Goal: Information Seeking & Learning: Learn about a topic

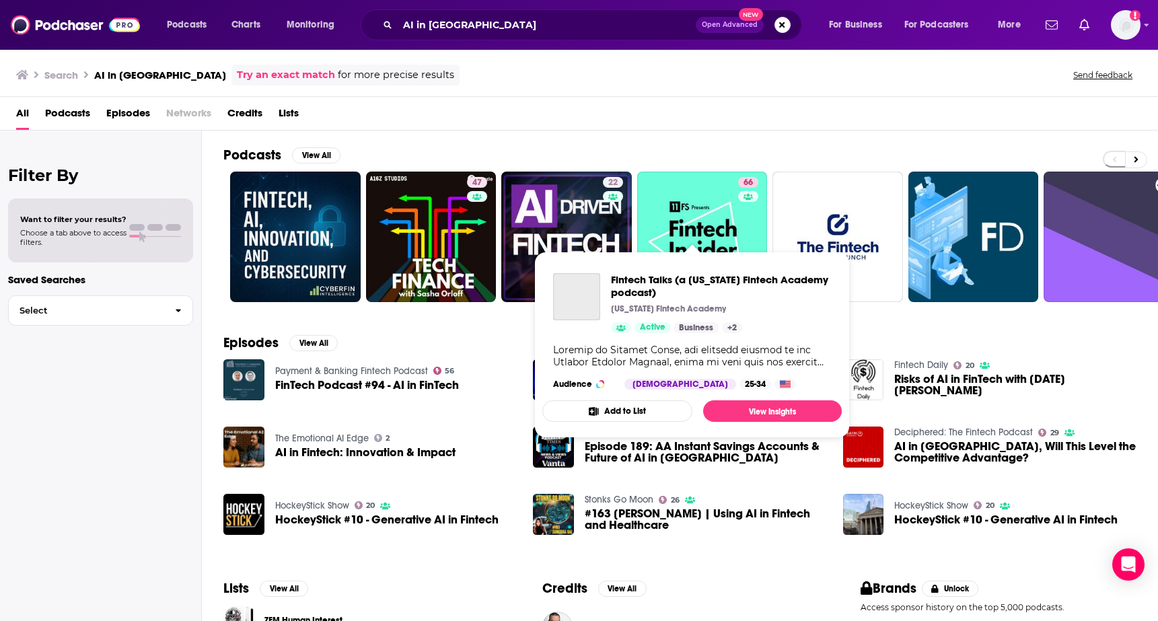
scroll to position [139, 0]
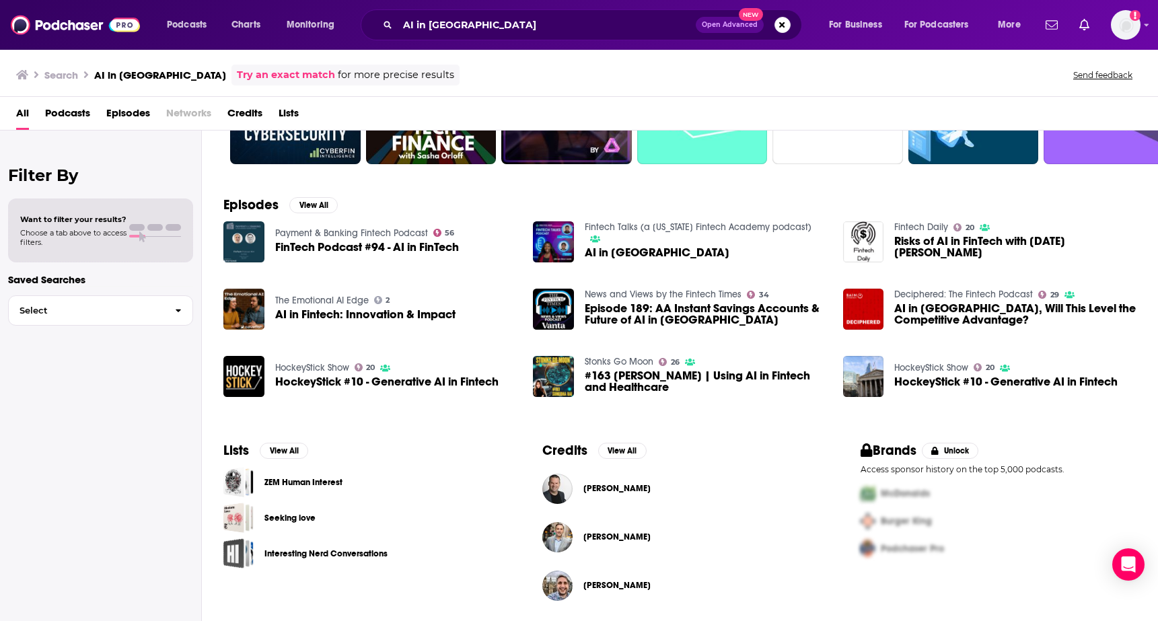
click at [87, 113] on span "Podcasts" at bounding box center [67, 116] width 45 height 28
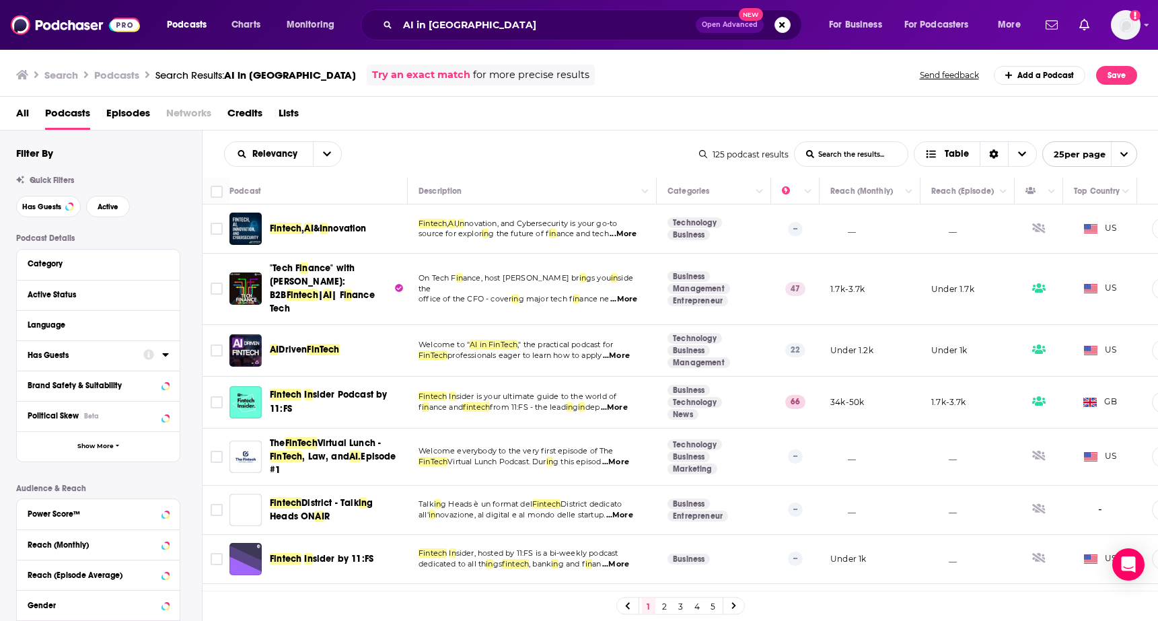
click at [50, 354] on div "Has Guests" at bounding box center [81, 354] width 107 height 9
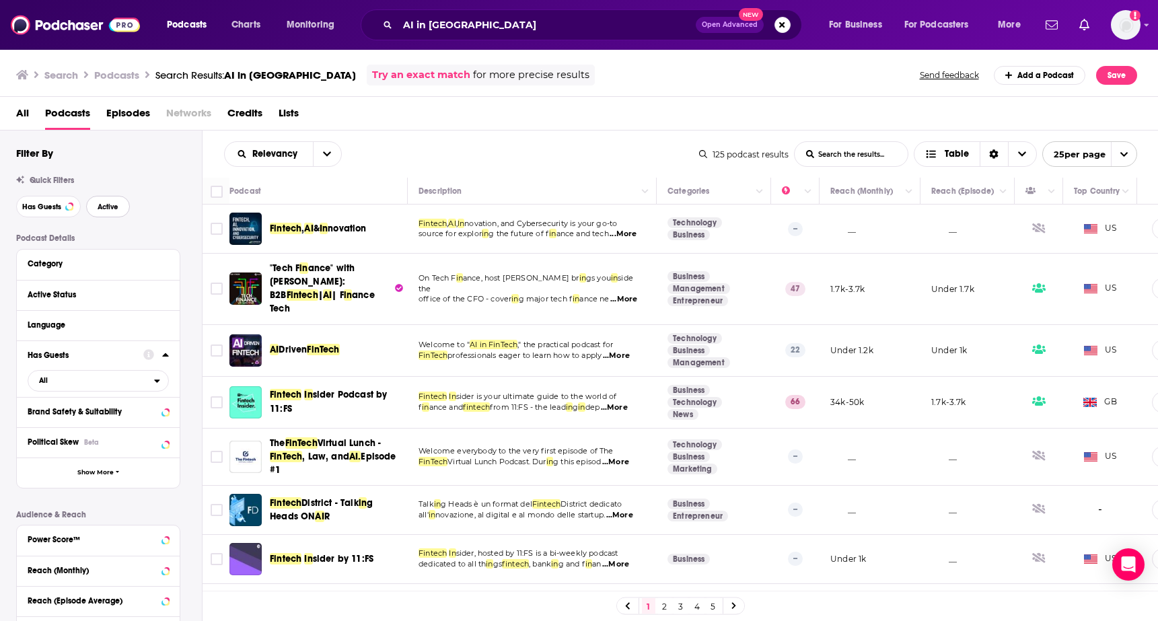
click at [101, 213] on button "Active" at bounding box center [108, 207] width 44 height 22
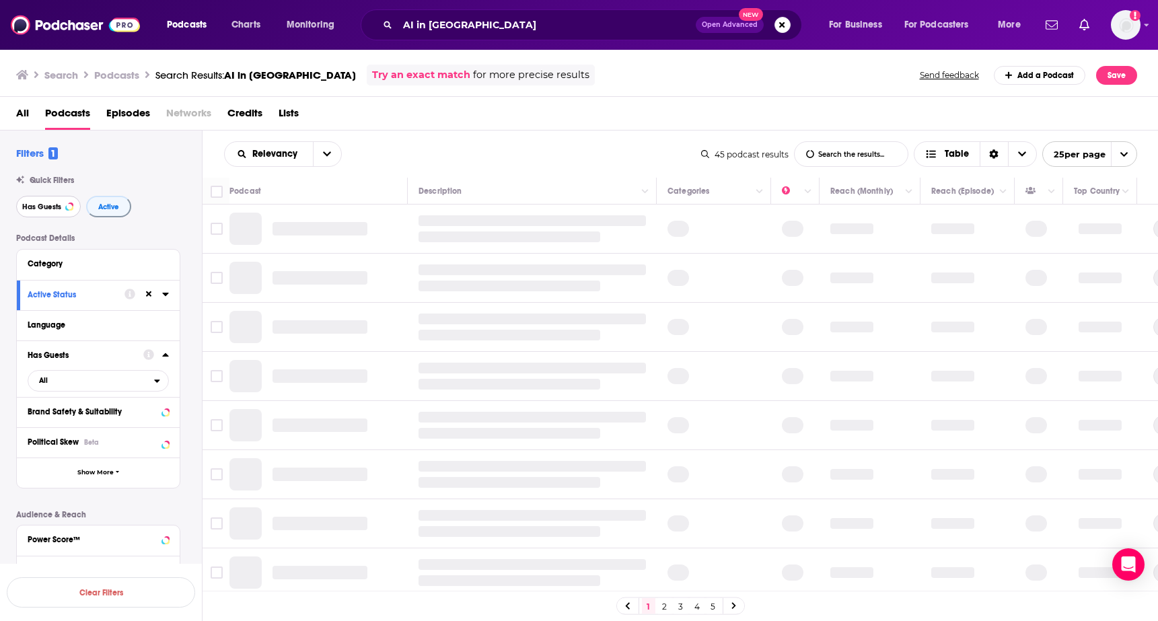
click at [52, 217] on button "Has Guests" at bounding box center [48, 207] width 65 height 22
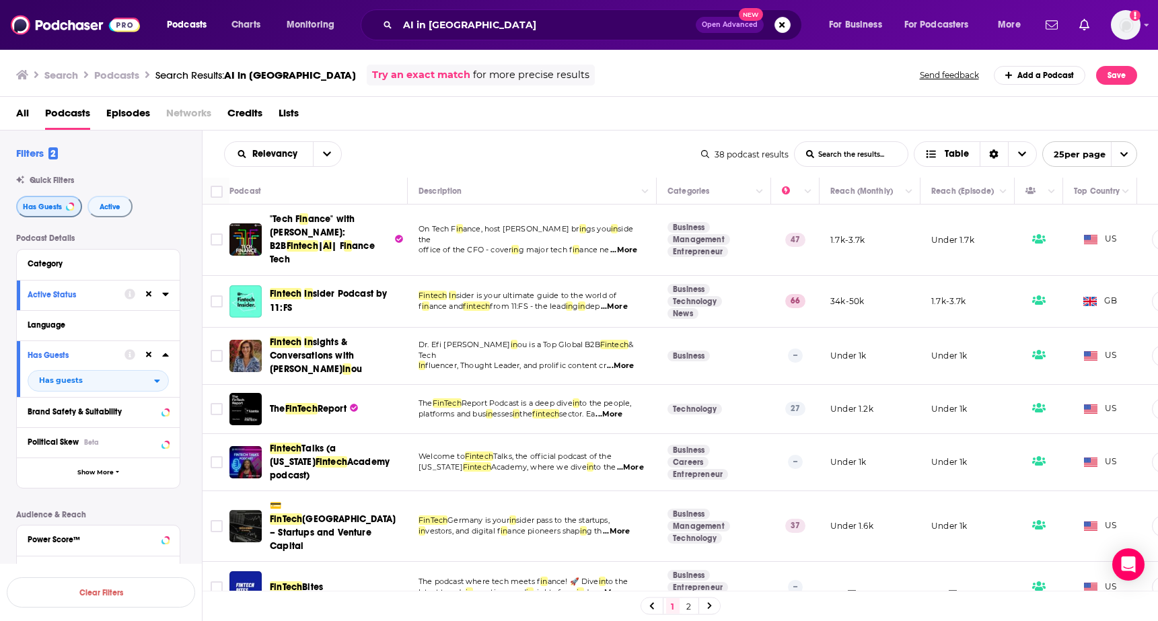
scroll to position [938, 0]
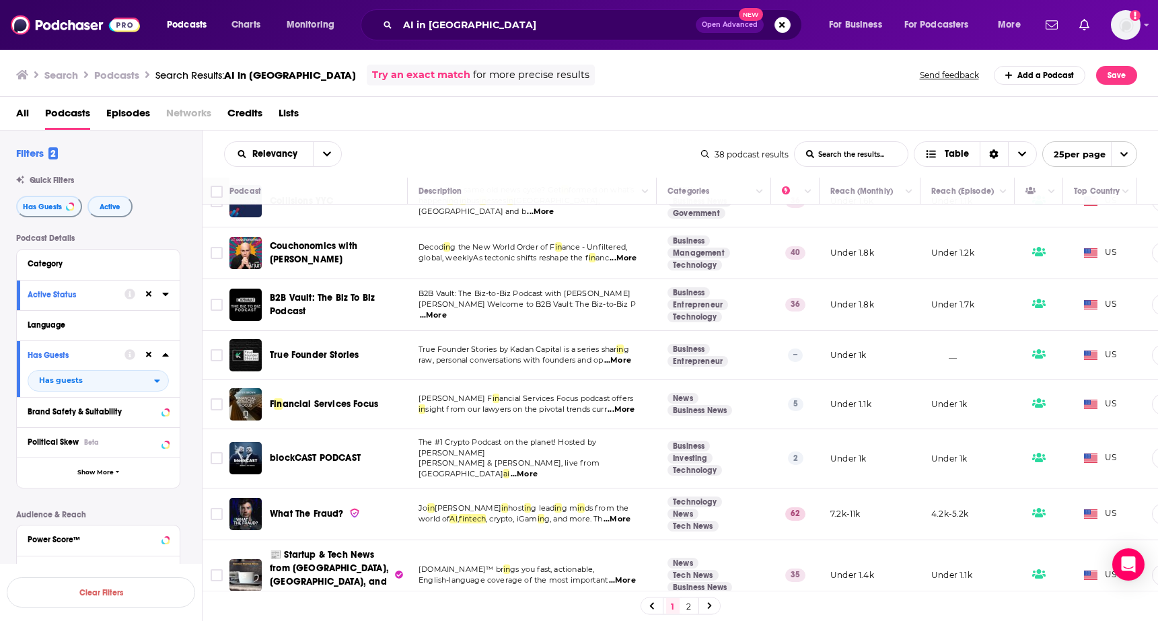
click at [686, 605] on link "2" at bounding box center [688, 606] width 13 height 16
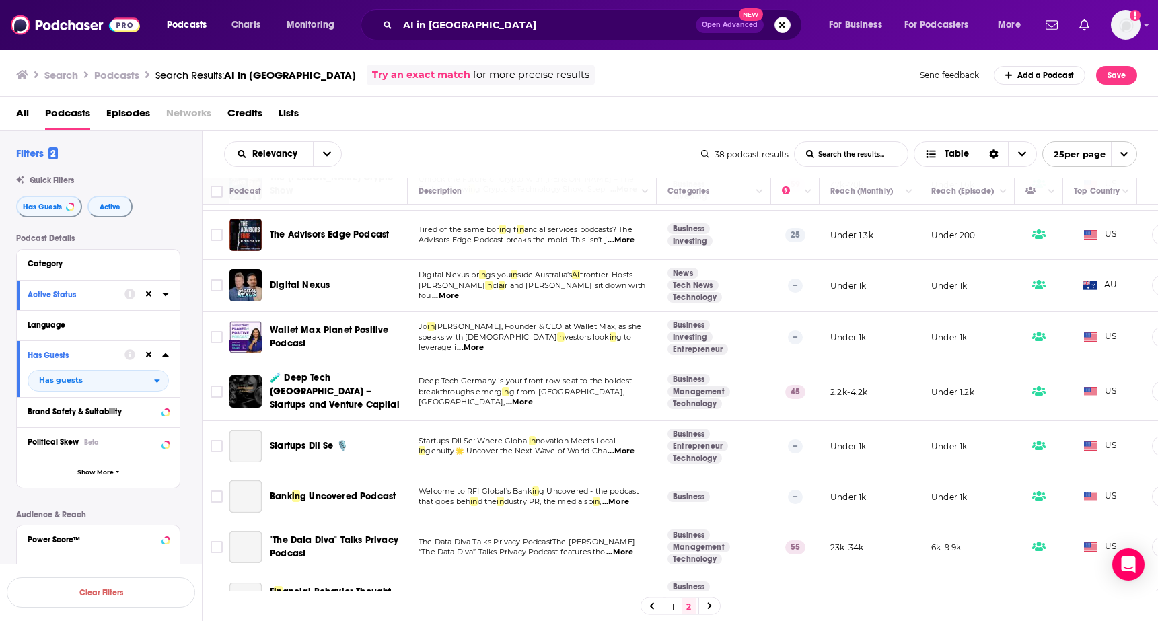
scroll to position [274, 0]
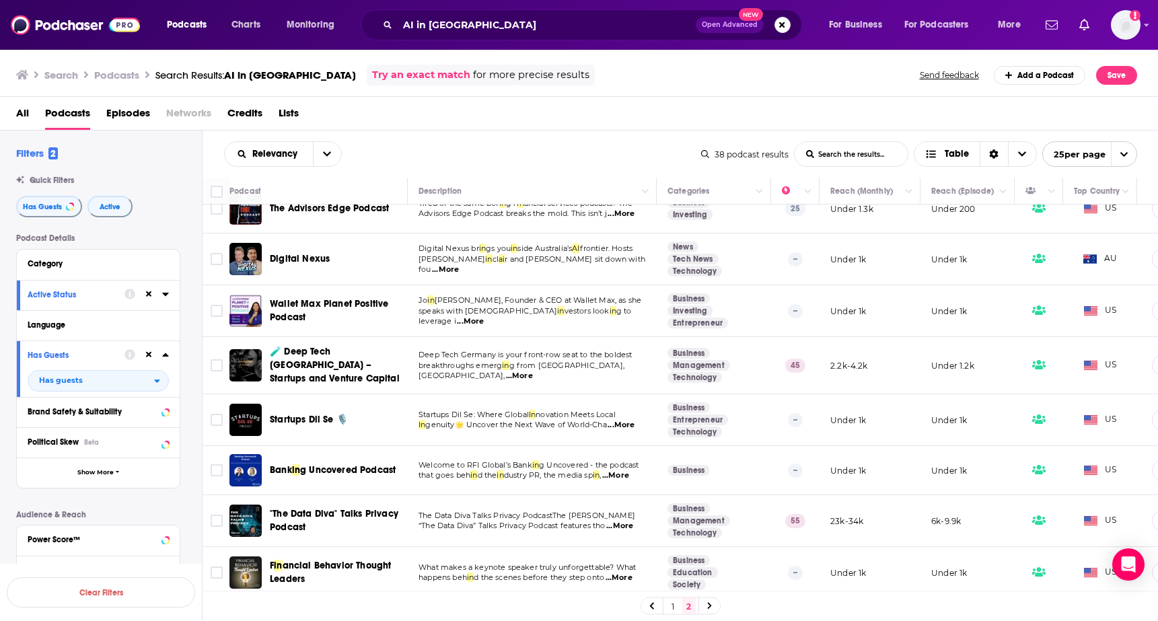
click at [627, 574] on span "...More" at bounding box center [618, 577] width 27 height 11
click at [557, 572] on span "d the scenes before they step onto" at bounding box center [539, 576] width 130 height 9
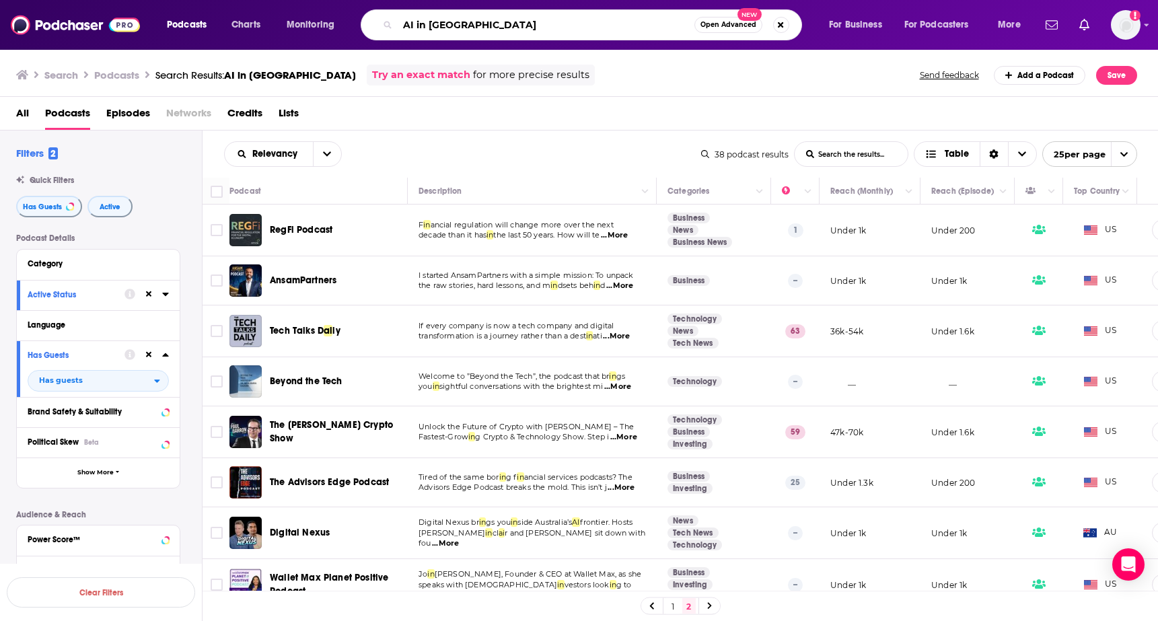
click at [478, 32] on input "AI in [GEOGRAPHIC_DATA]" at bounding box center [546, 25] width 297 height 22
drag, startPoint x: 478, startPoint y: 32, endPoint x: 411, endPoint y: 21, distance: 67.5
click at [411, 21] on input "AI in [GEOGRAPHIC_DATA]" at bounding box center [546, 25] width 297 height 22
type input "whats up in fintech"
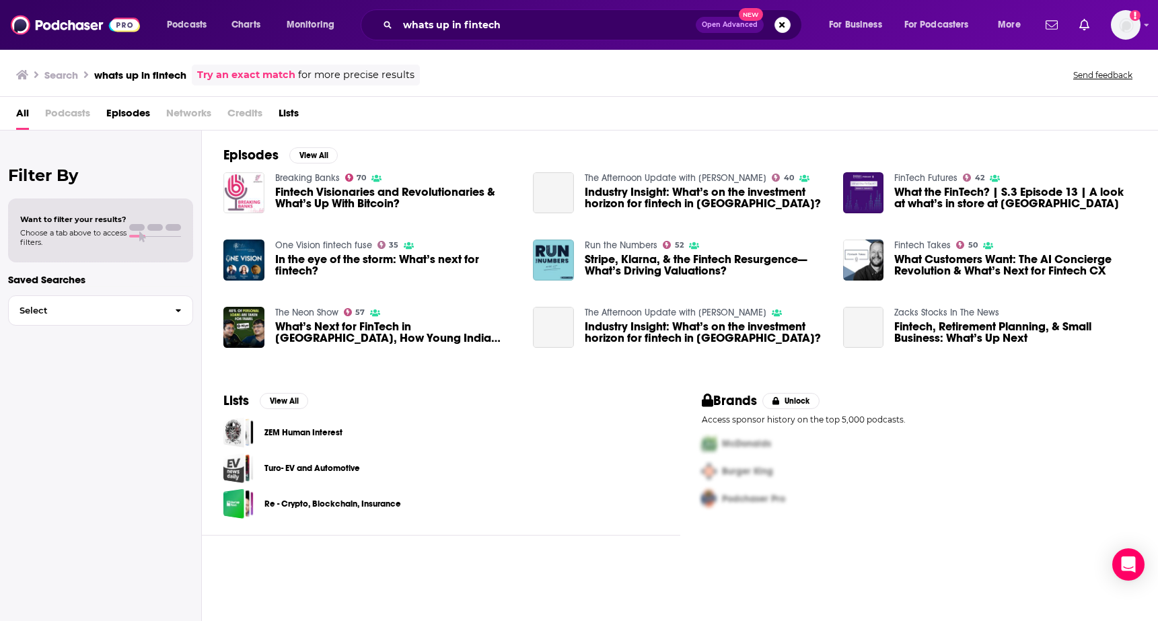
click at [71, 112] on span "Podcasts" at bounding box center [67, 116] width 45 height 28
click at [71, 114] on span "Podcasts" at bounding box center [67, 116] width 45 height 28
click at [80, 115] on span "Podcasts" at bounding box center [67, 116] width 45 height 28
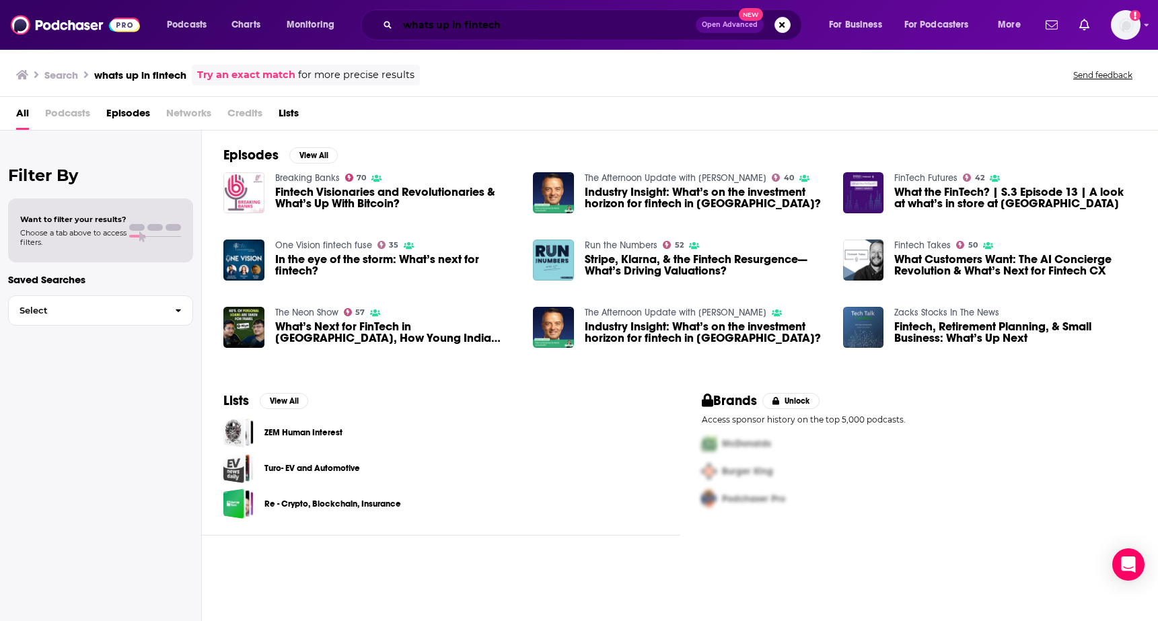
click at [463, 28] on input "whats up in fintech" at bounding box center [547, 25] width 298 height 22
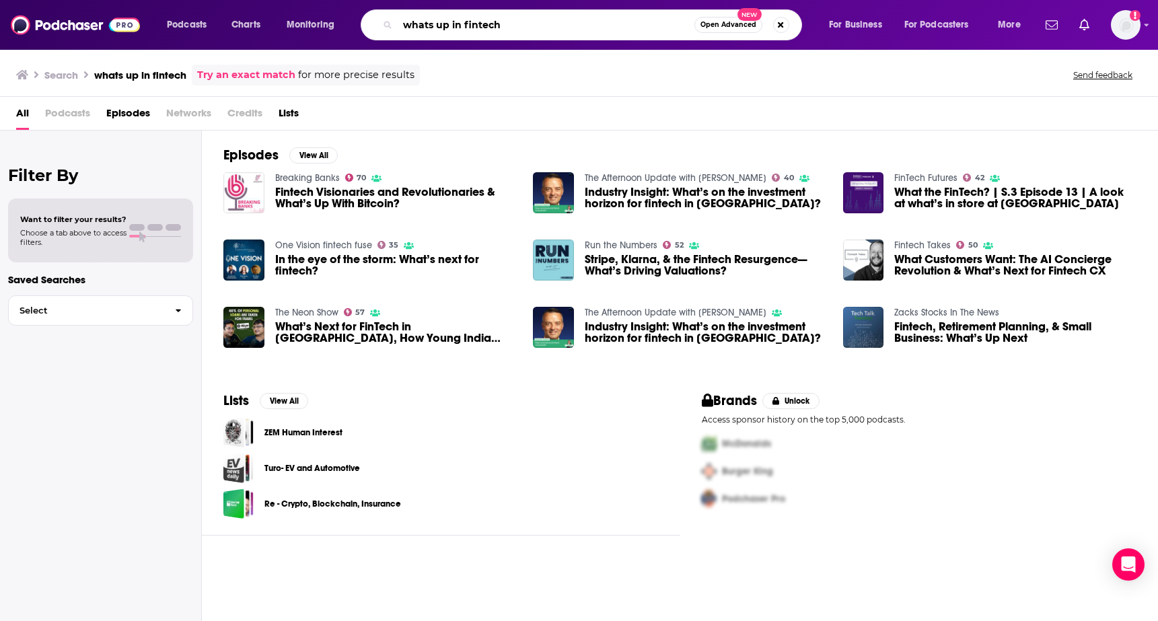
drag, startPoint x: 463, startPoint y: 28, endPoint x: 404, endPoint y: 22, distance: 59.6
click at [404, 22] on input "whats up in fintech" at bounding box center [546, 25] width 297 height 22
type input "fintech news"
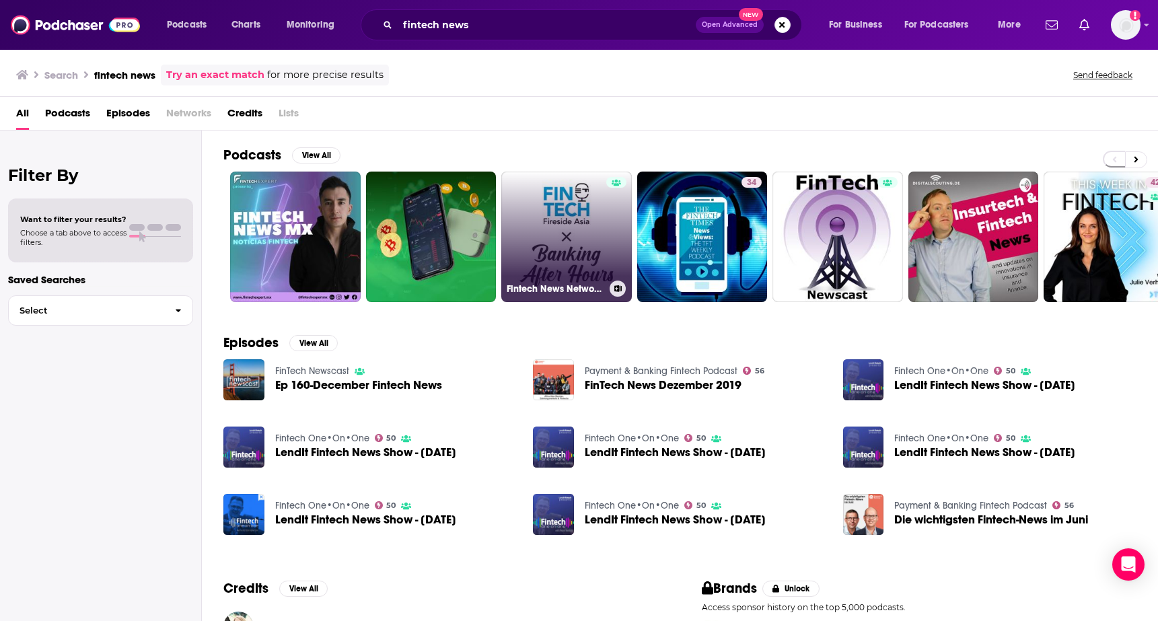
click at [555, 223] on link "Fintech News Network Radio" at bounding box center [566, 237] width 130 height 130
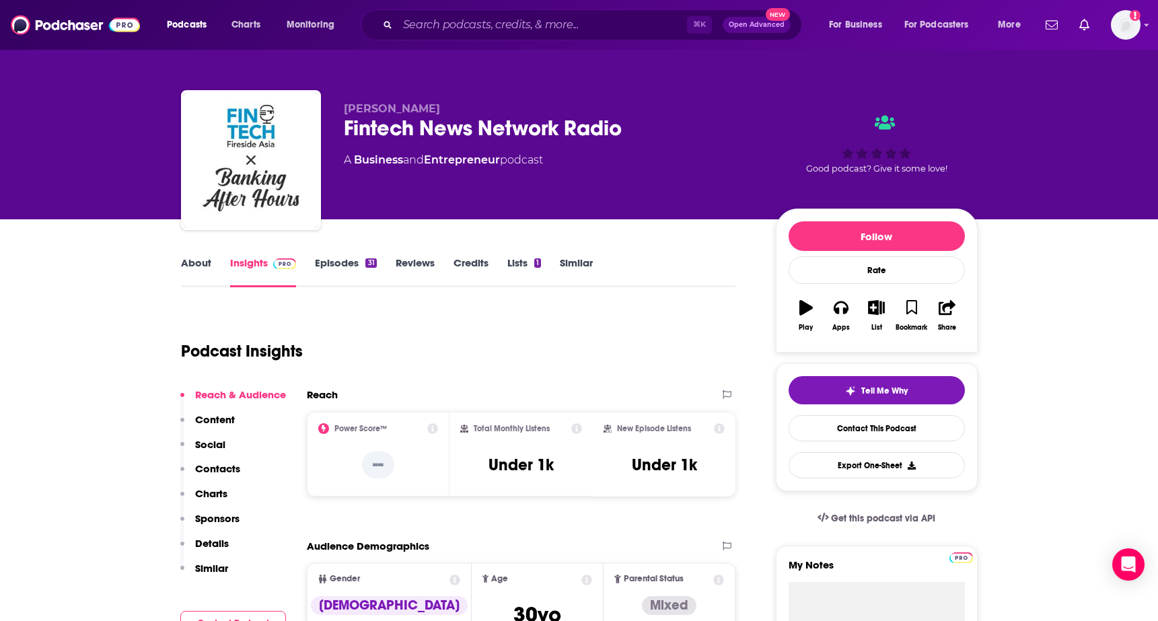
click at [207, 265] on link "About" at bounding box center [196, 271] width 30 height 31
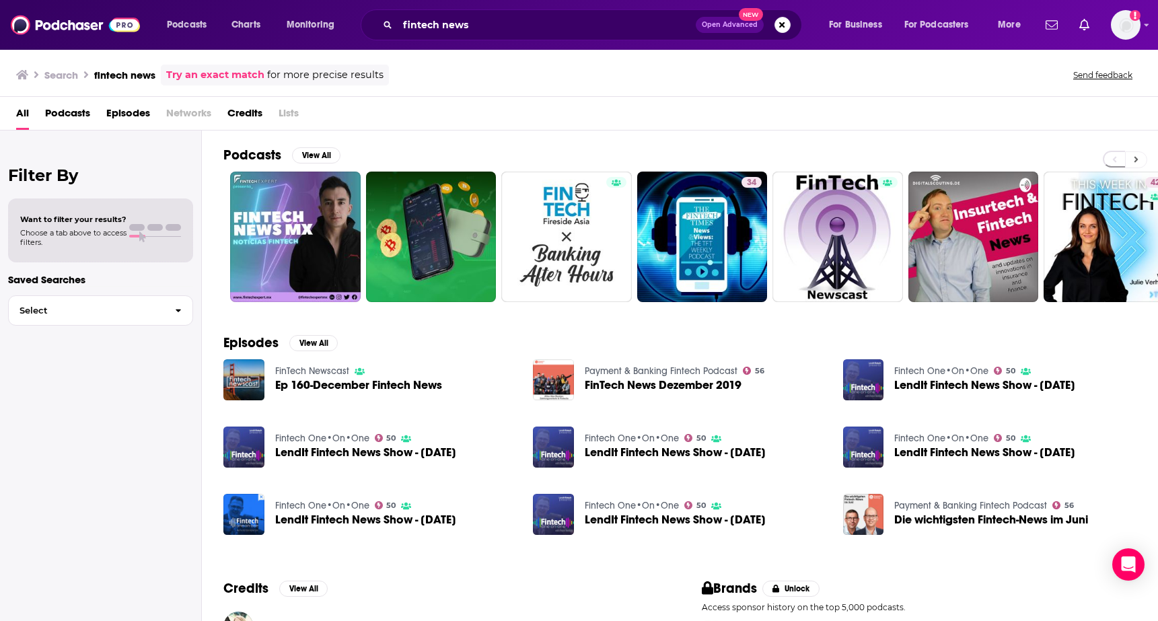
click at [1134, 155] on icon at bounding box center [1135, 159] width 5 height 9
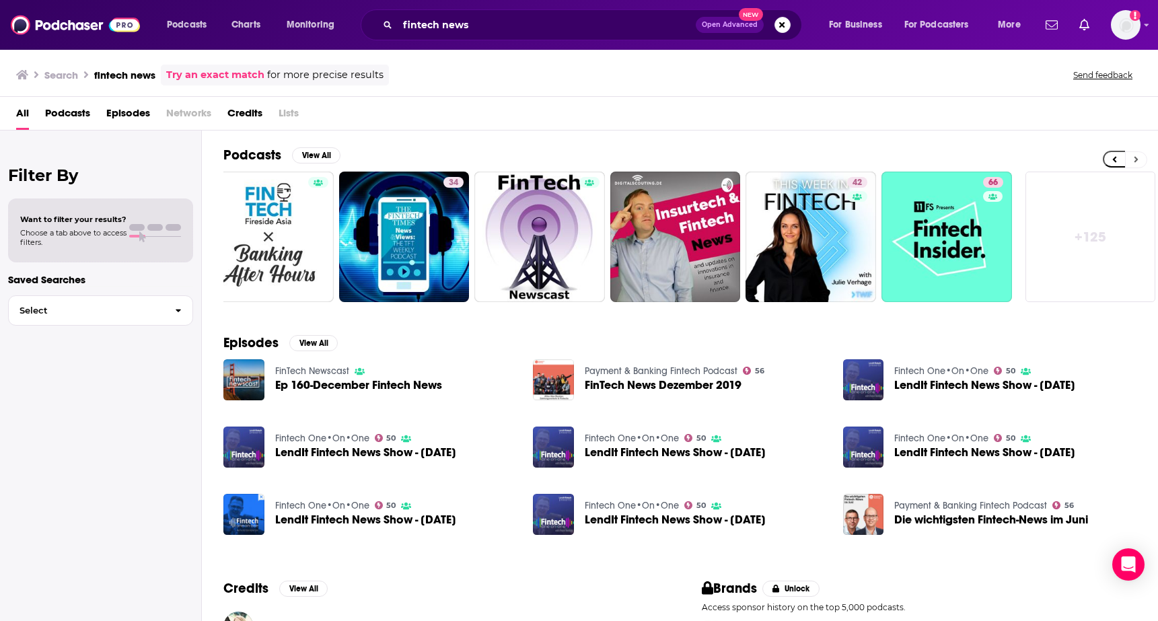
scroll to position [0, 301]
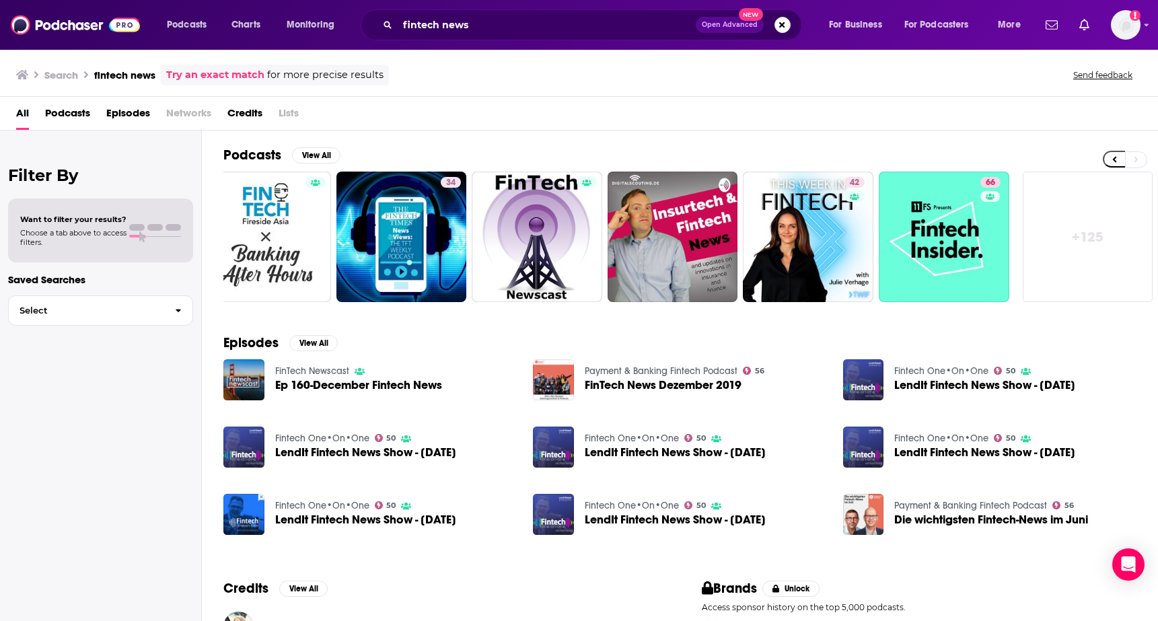
click at [1069, 222] on link "+ 125" at bounding box center [1087, 237] width 130 height 130
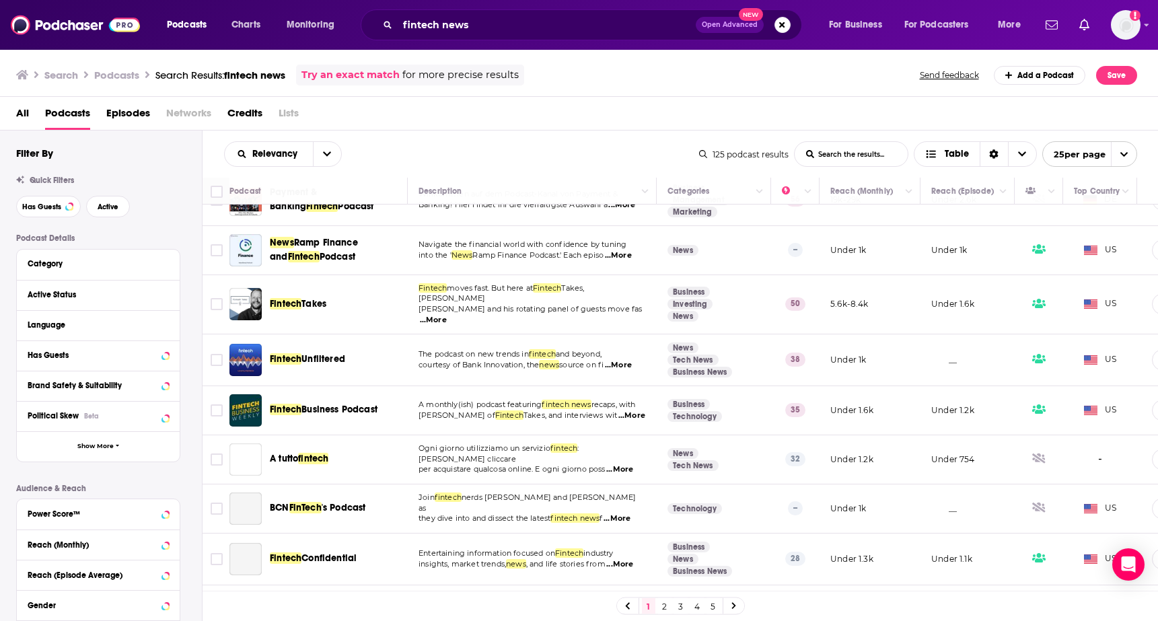
scroll to position [510, 0]
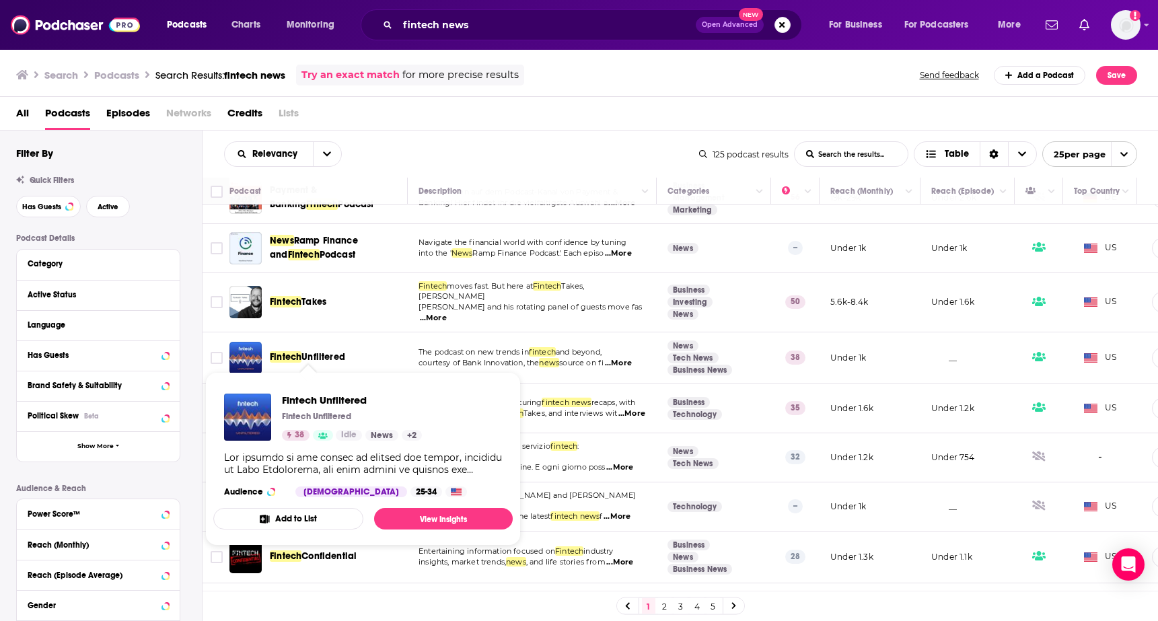
click at [314, 354] on span "Unfiltered" at bounding box center [323, 356] width 44 height 11
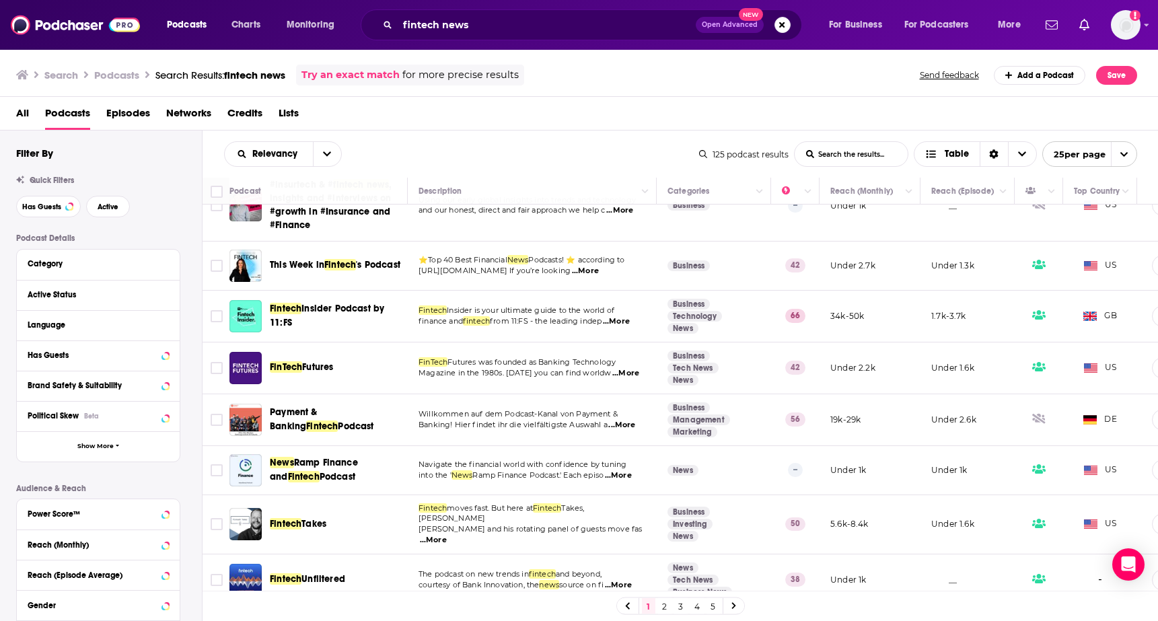
scroll to position [289, 0]
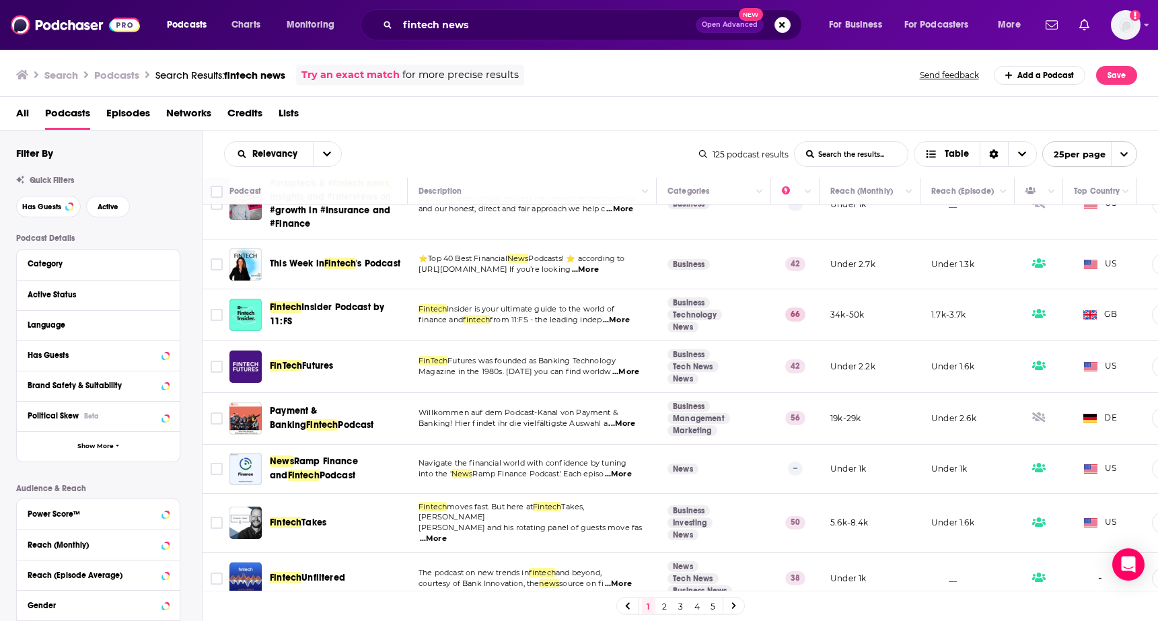
click at [319, 469] on span "Podcast" at bounding box center [337, 474] width 36 height 11
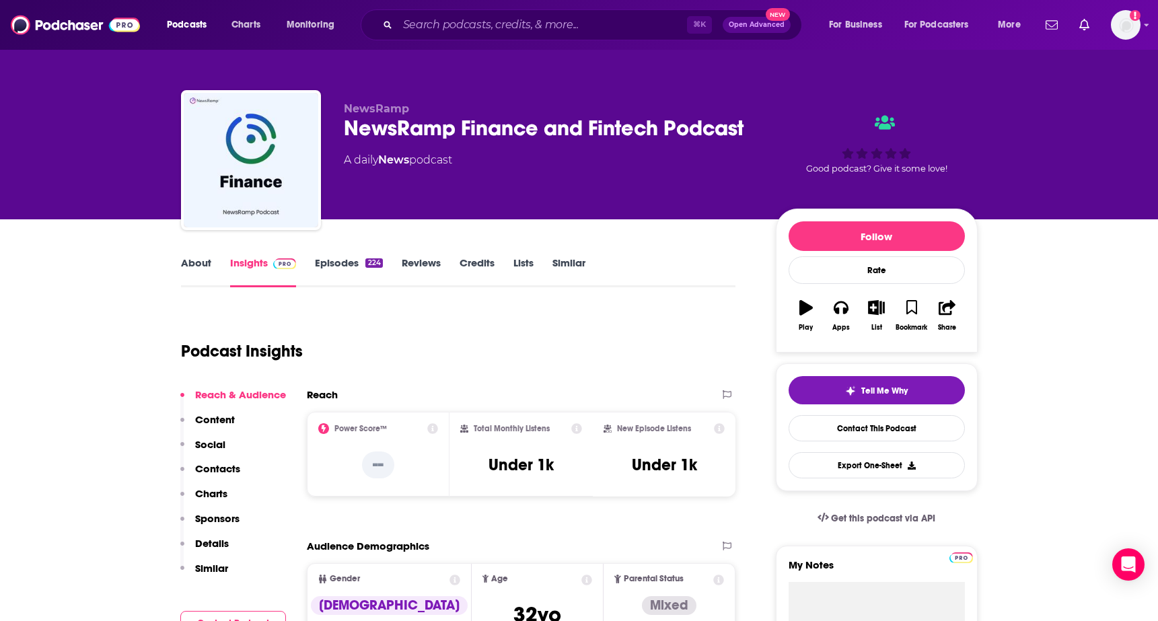
click at [202, 262] on link "About" at bounding box center [196, 271] width 30 height 31
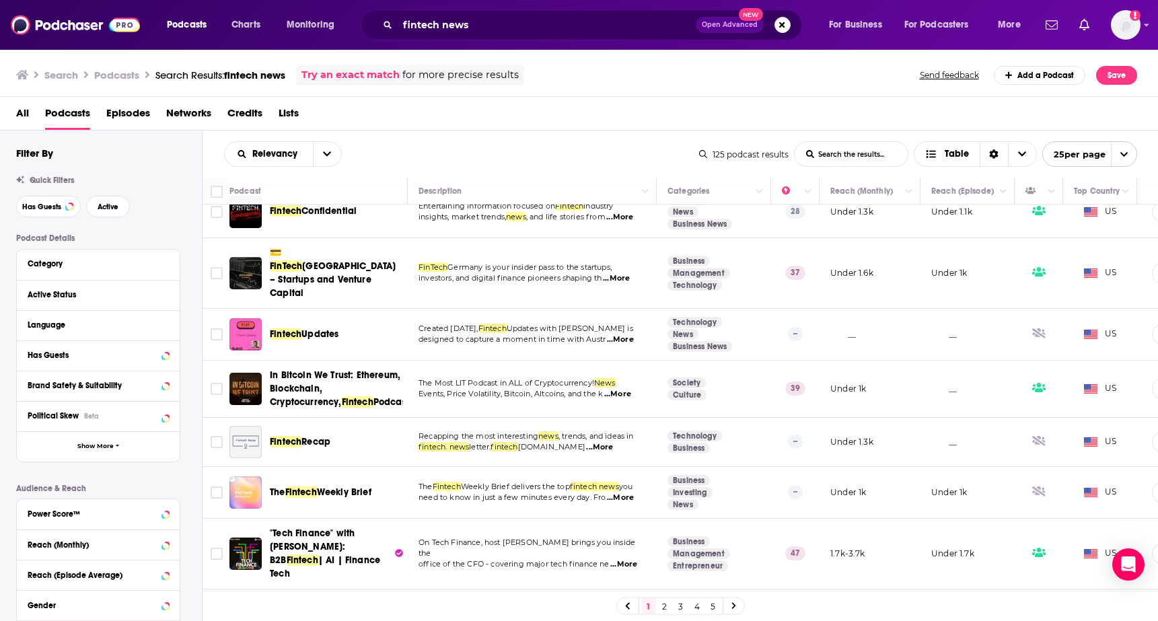
scroll to position [911, 0]
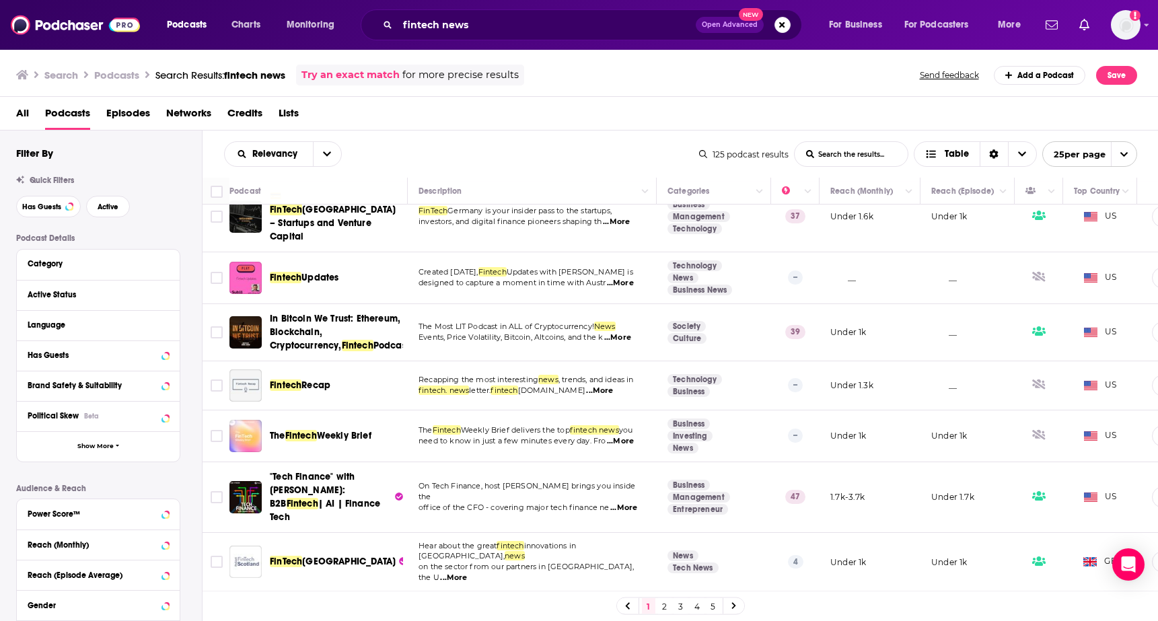
click at [663, 604] on link "2" at bounding box center [664, 606] width 13 height 16
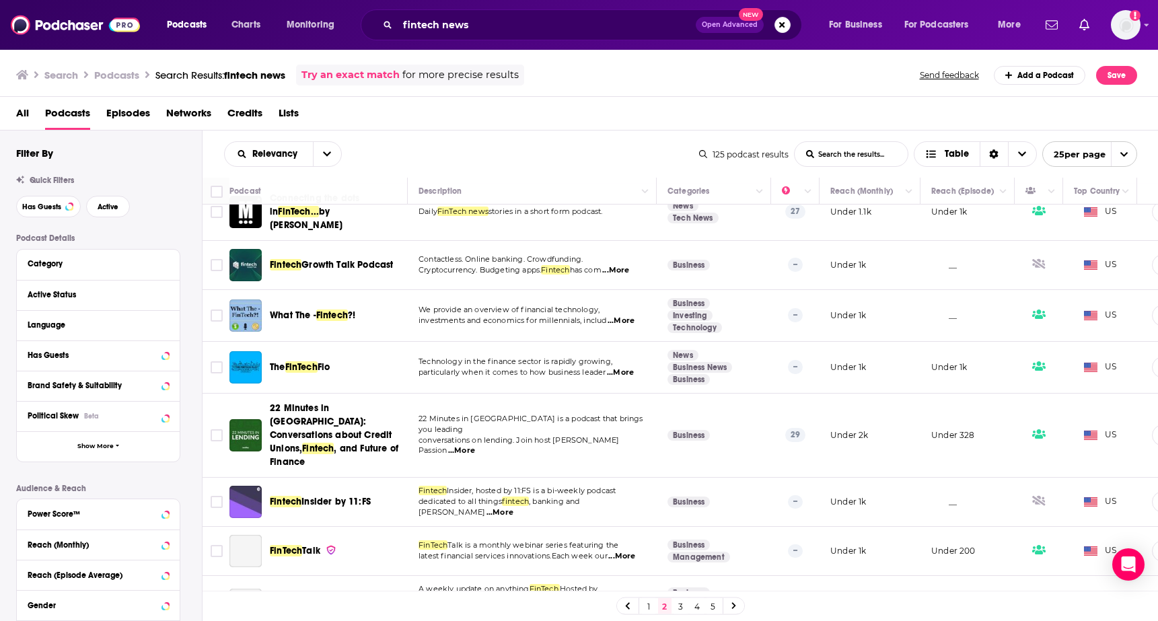
scroll to position [574, 0]
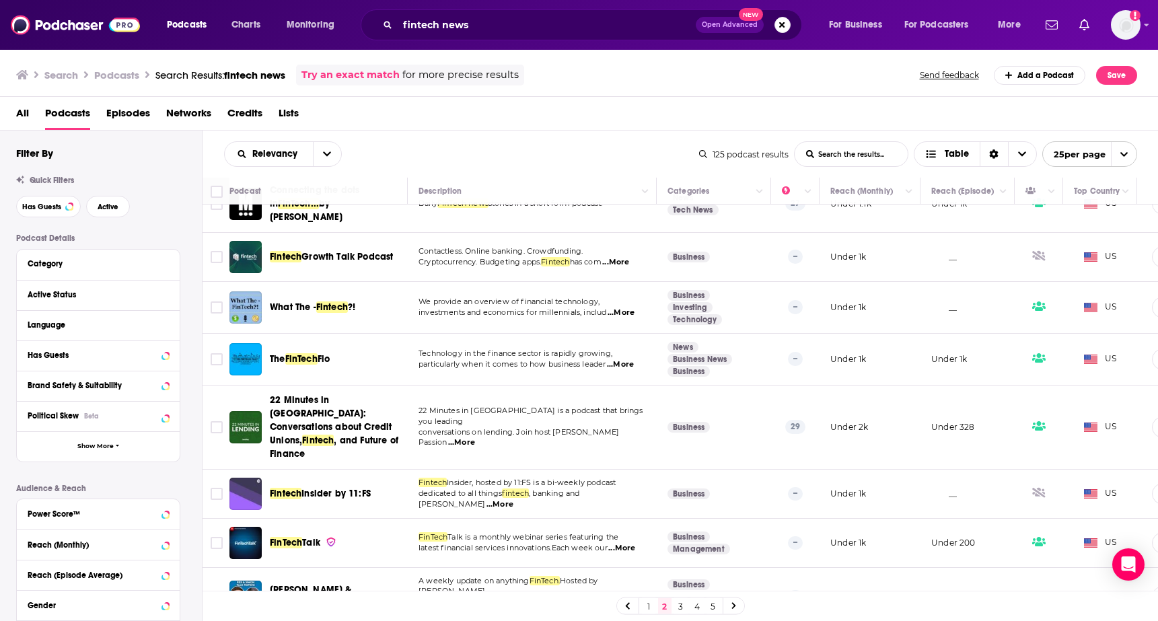
click at [315, 434] on span "Fintech" at bounding box center [318, 439] width 32 height 11
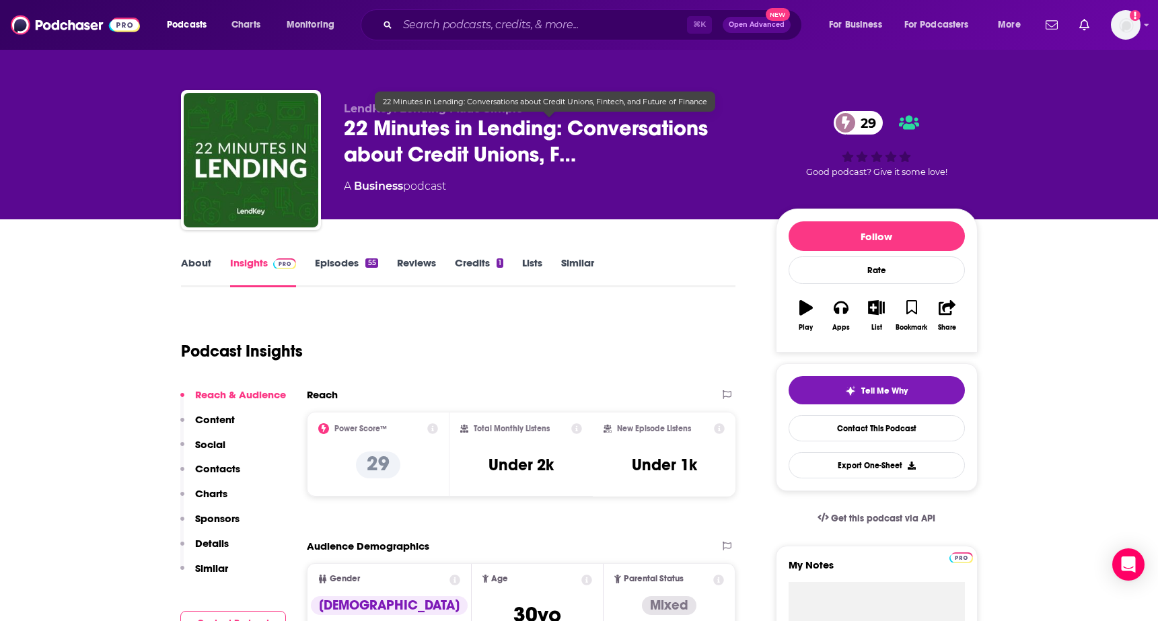
click at [330, 133] on div "LendKey: Lending Made Simple 22 Minutes in Lending: Conversations about Credit …" at bounding box center [579, 162] width 796 height 145
drag, startPoint x: 330, startPoint y: 133, endPoint x: 506, endPoint y: 123, distance: 177.2
click at [506, 123] on div "LendKey: Lending Made Simple 22 Minutes in Lending: Conversations about Credit …" at bounding box center [579, 162] width 796 height 145
copy h2 "22 Minutes in [GEOGRAPHIC_DATA]"
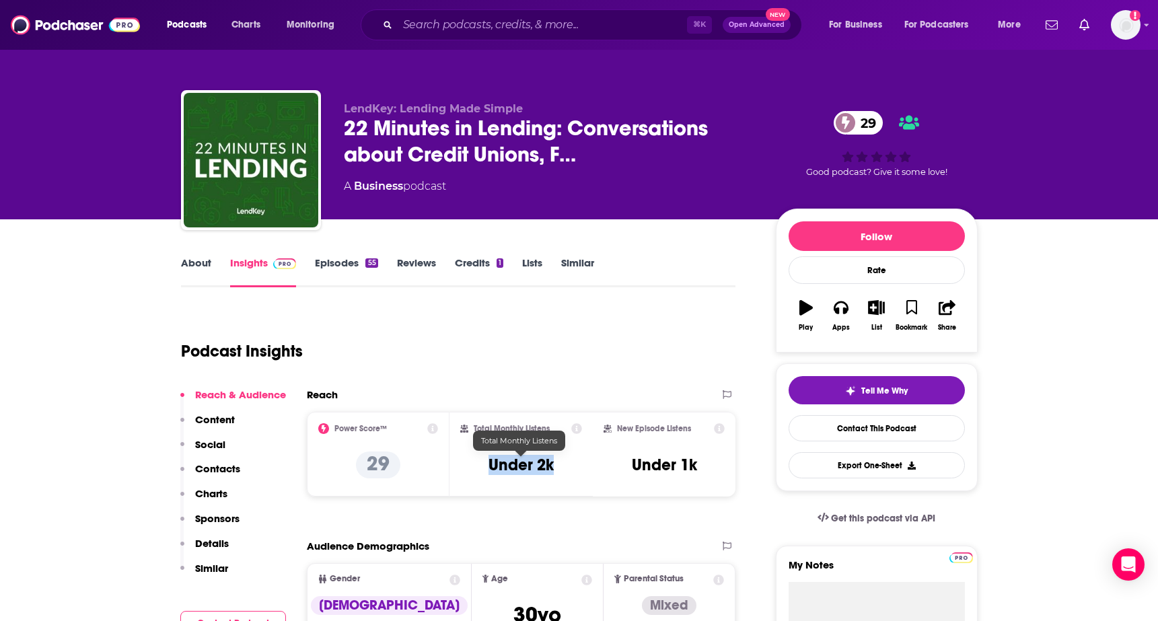
drag, startPoint x: 478, startPoint y: 457, endPoint x: 578, endPoint y: 465, distance: 101.3
click at [578, 465] on div "Total Monthly Listens Under 2k" at bounding box center [521, 454] width 122 height 62
copy h3 "Under 2k"
click at [202, 264] on link "About" at bounding box center [196, 271] width 30 height 31
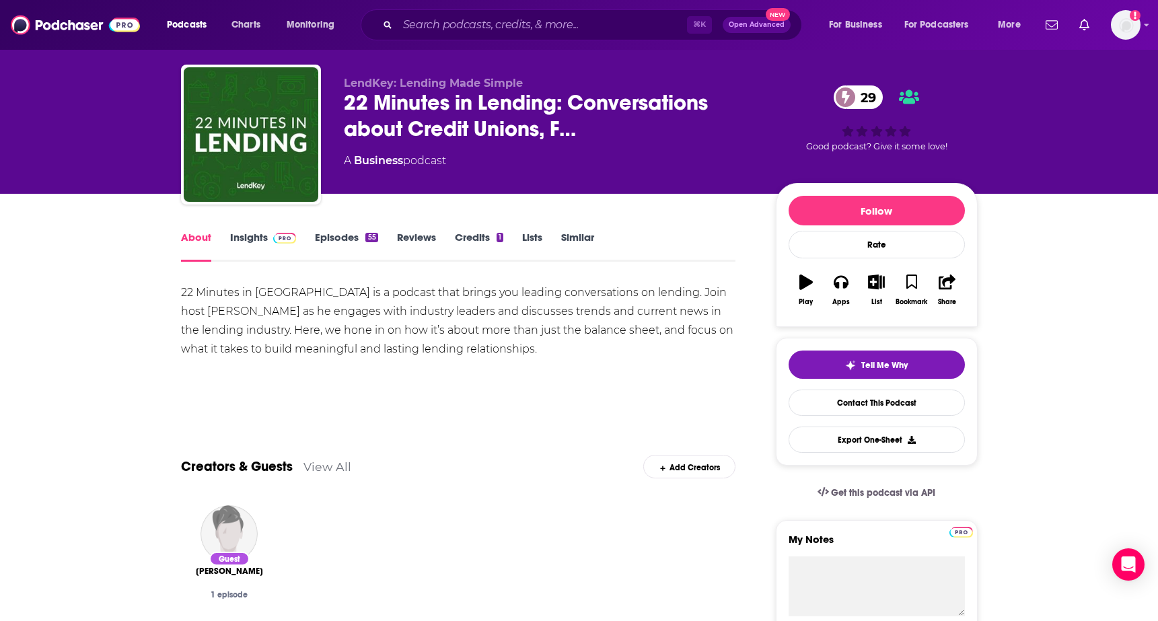
scroll to position [30, 0]
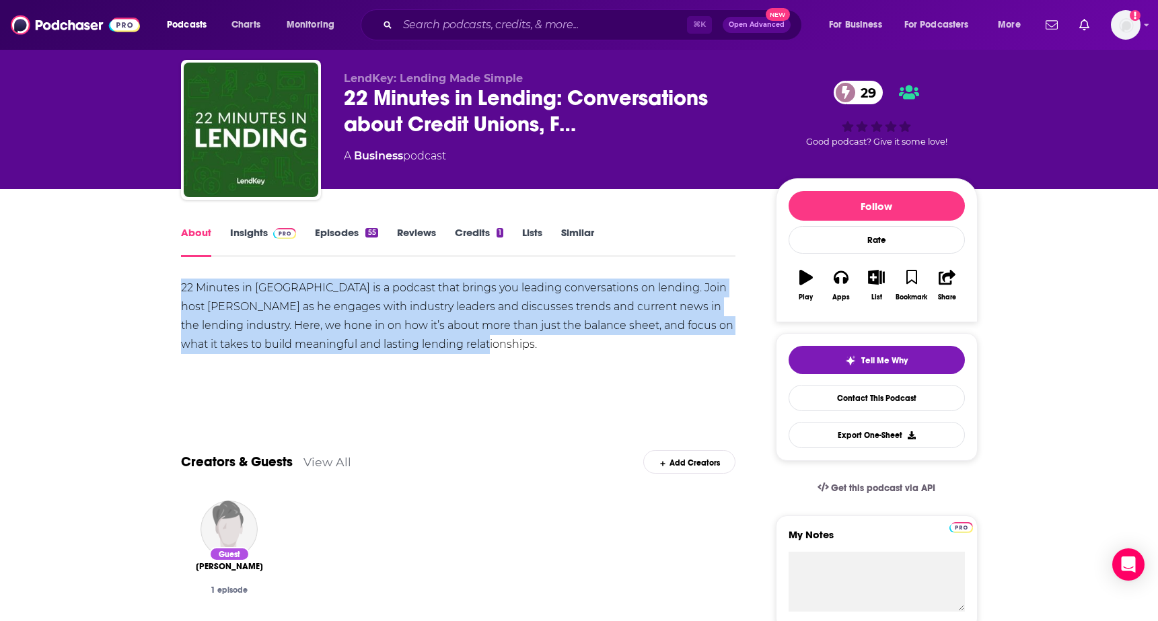
drag, startPoint x: 155, startPoint y: 281, endPoint x: 548, endPoint y: 350, distance: 398.9
copy div "22 Minutes in [GEOGRAPHIC_DATA] is a podcast that brings you leading conversati…"
click at [255, 239] on link "Insights" at bounding box center [263, 241] width 67 height 31
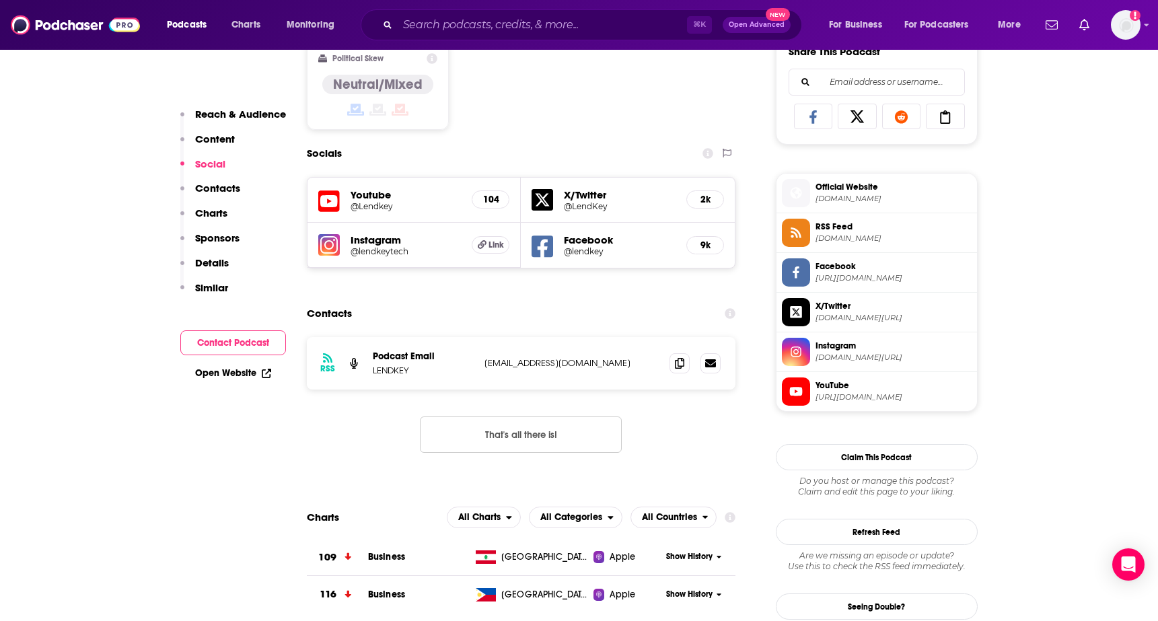
scroll to position [866, 0]
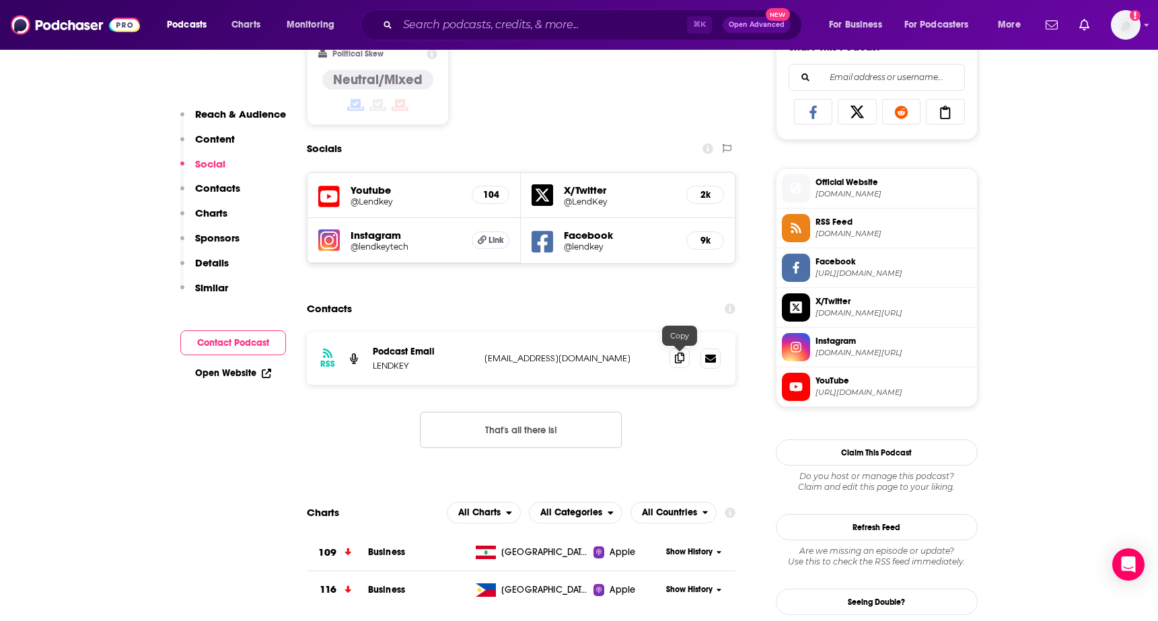
click at [675, 354] on icon at bounding box center [679, 357] width 9 height 11
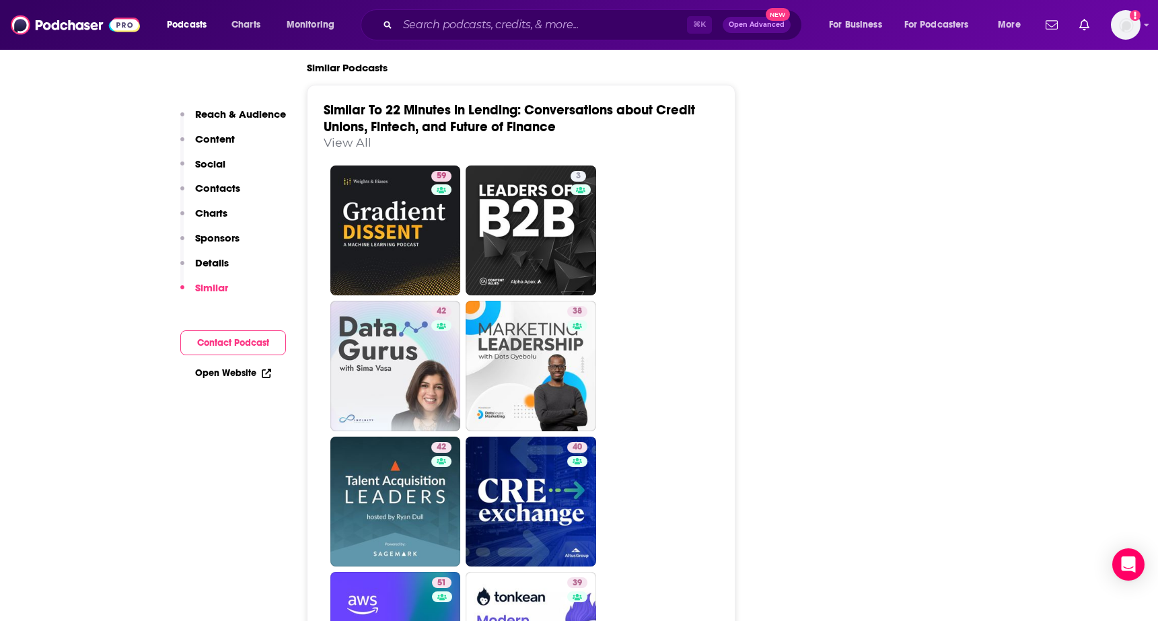
scroll to position [1961, 0]
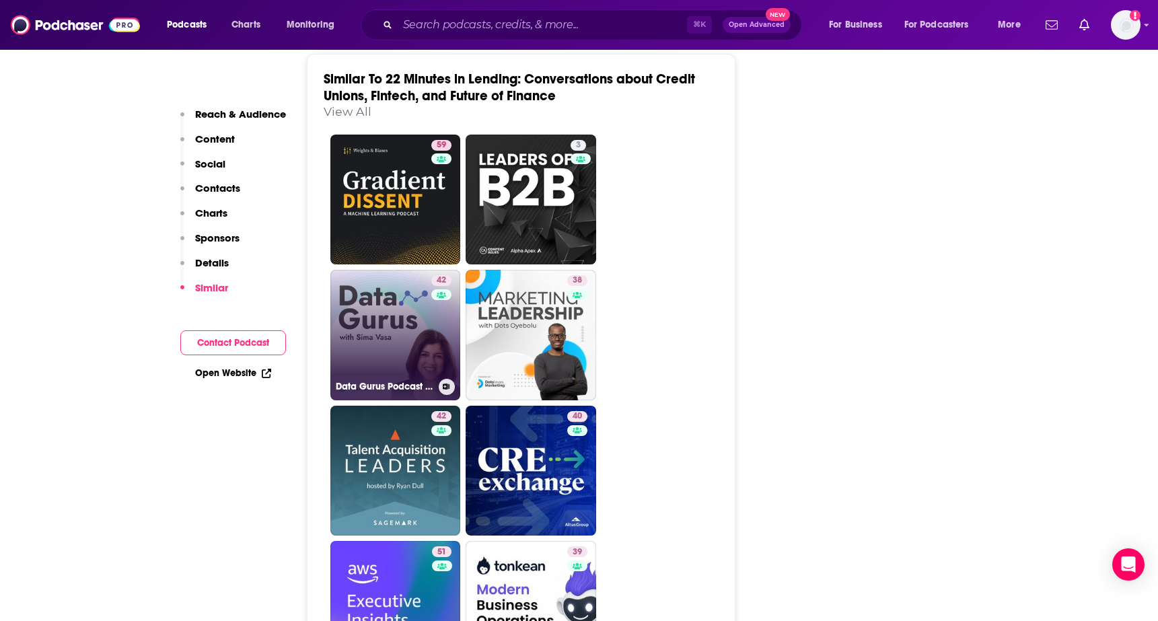
click at [369, 369] on link "42 Data Gurus Podcast | Insights on Business Strategy, Mergers and Acquisitions…" at bounding box center [395, 335] width 130 height 130
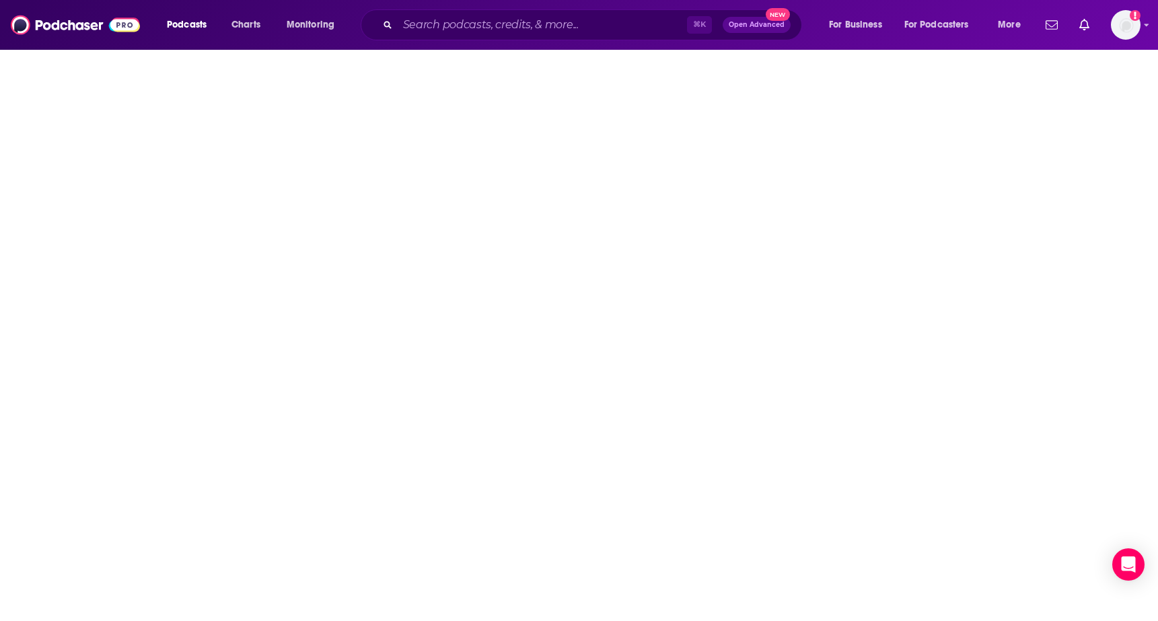
type input "[URL][DOMAIN_NAME]"
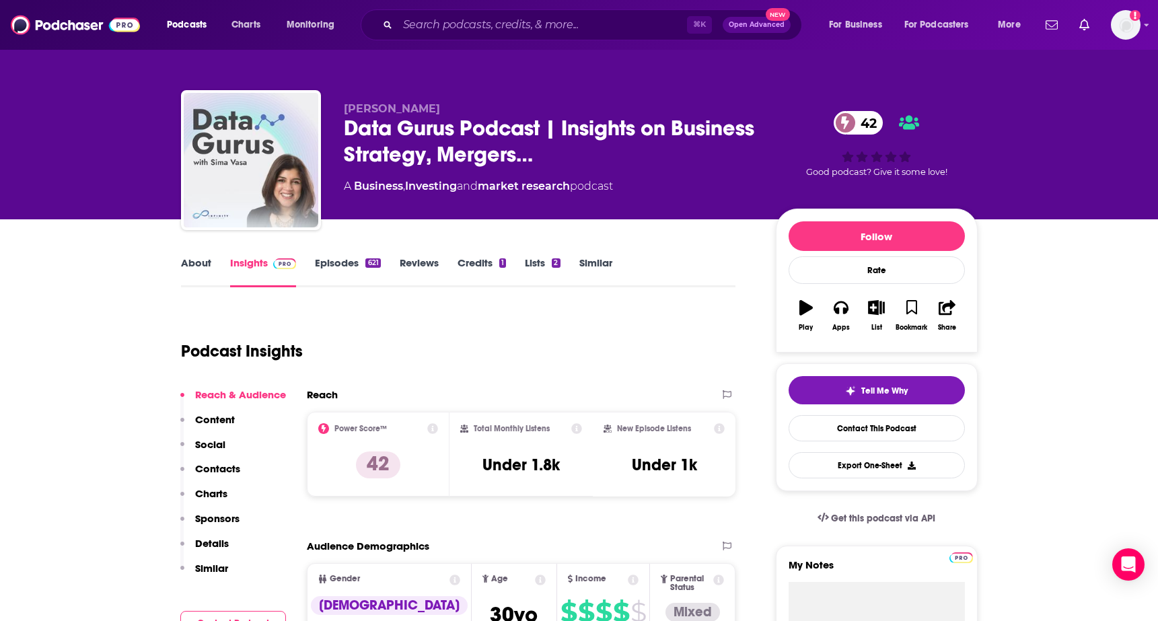
click at [190, 255] on div "About Insights Episodes 621 Reviews Credits 1 Lists 2 Similar" at bounding box center [458, 270] width 555 height 33
click at [445, 26] on input "Search podcasts, credits, & more..." at bounding box center [542, 25] width 289 height 22
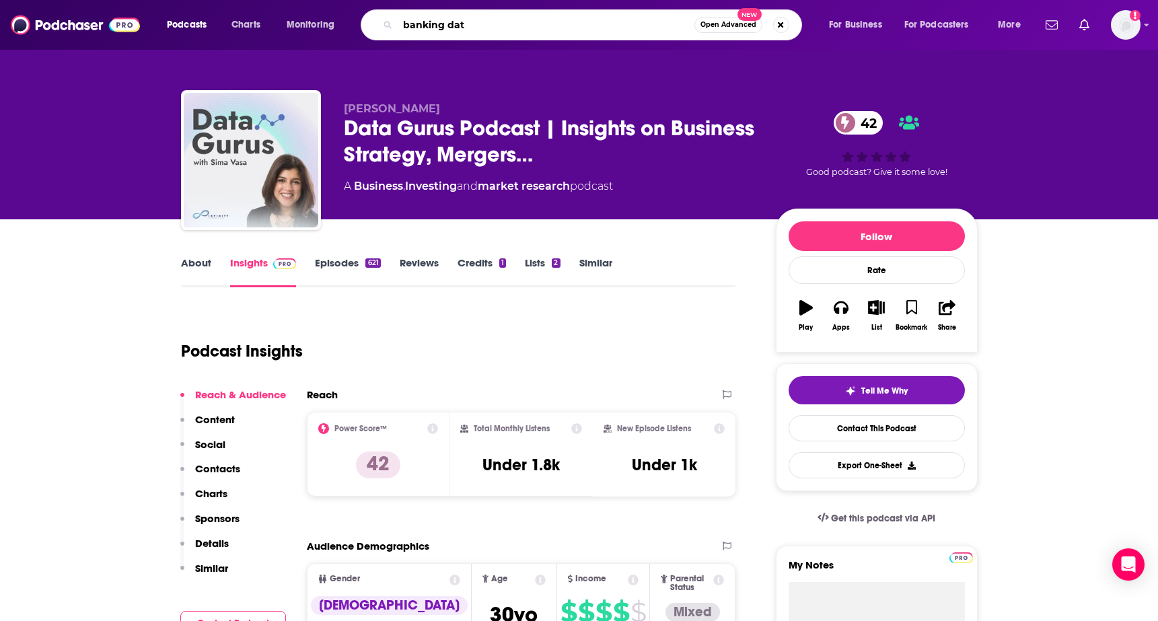
type input "banking data"
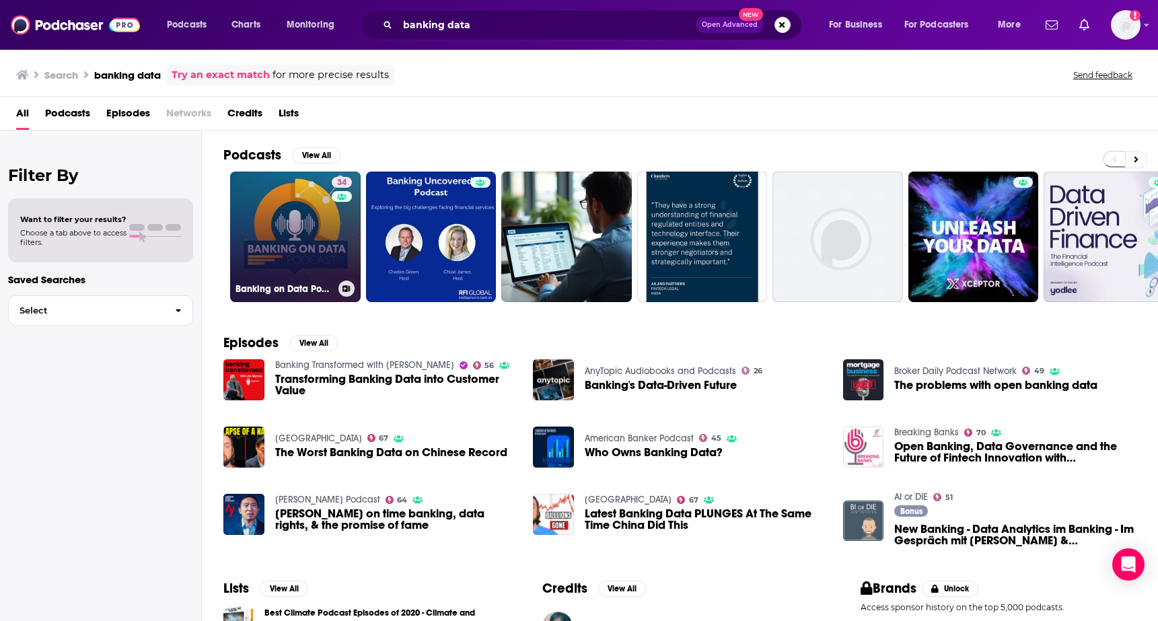
click at [270, 255] on link "34 Banking on Data Podcast" at bounding box center [295, 237] width 130 height 130
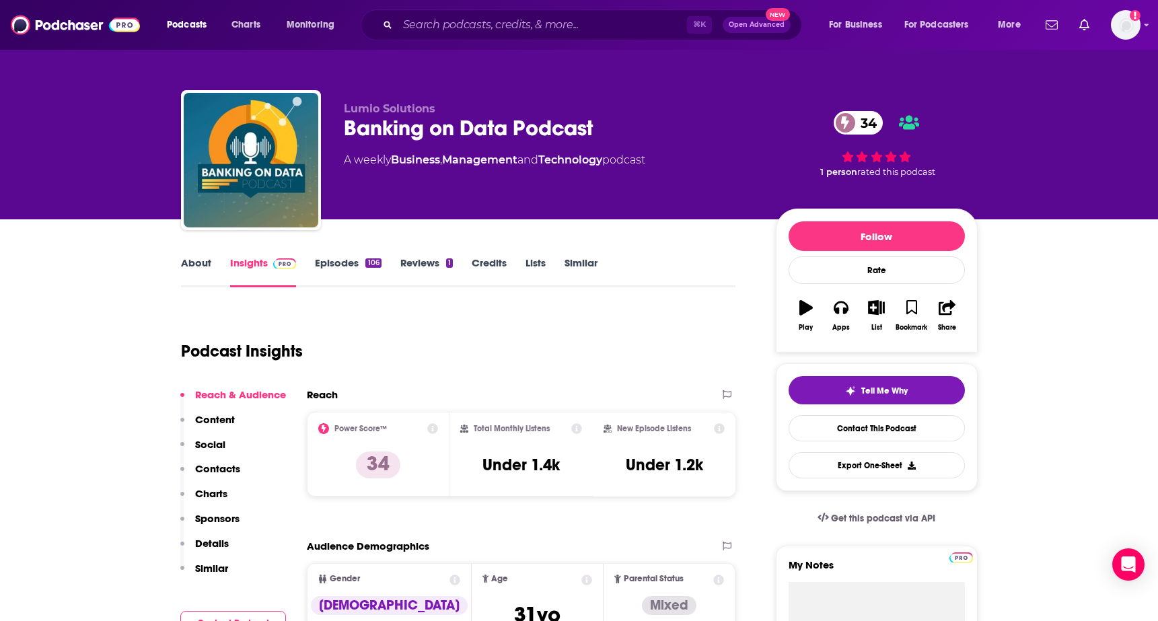
click at [184, 264] on link "About" at bounding box center [196, 271] width 30 height 31
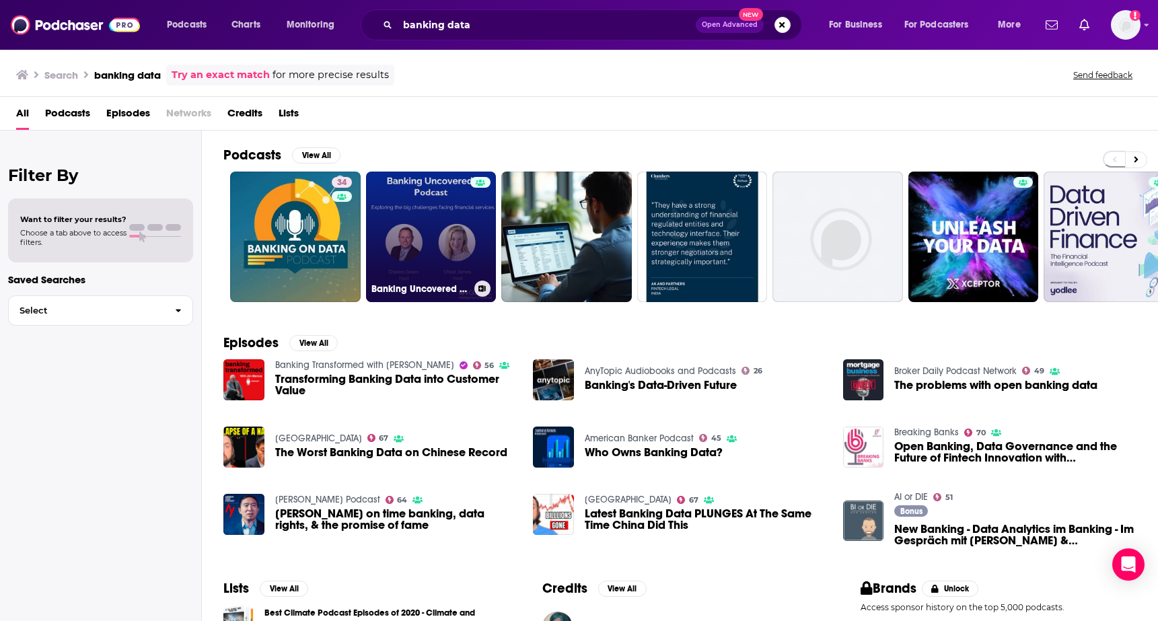
click at [428, 220] on link "Banking Uncovered Podcast" at bounding box center [431, 237] width 130 height 130
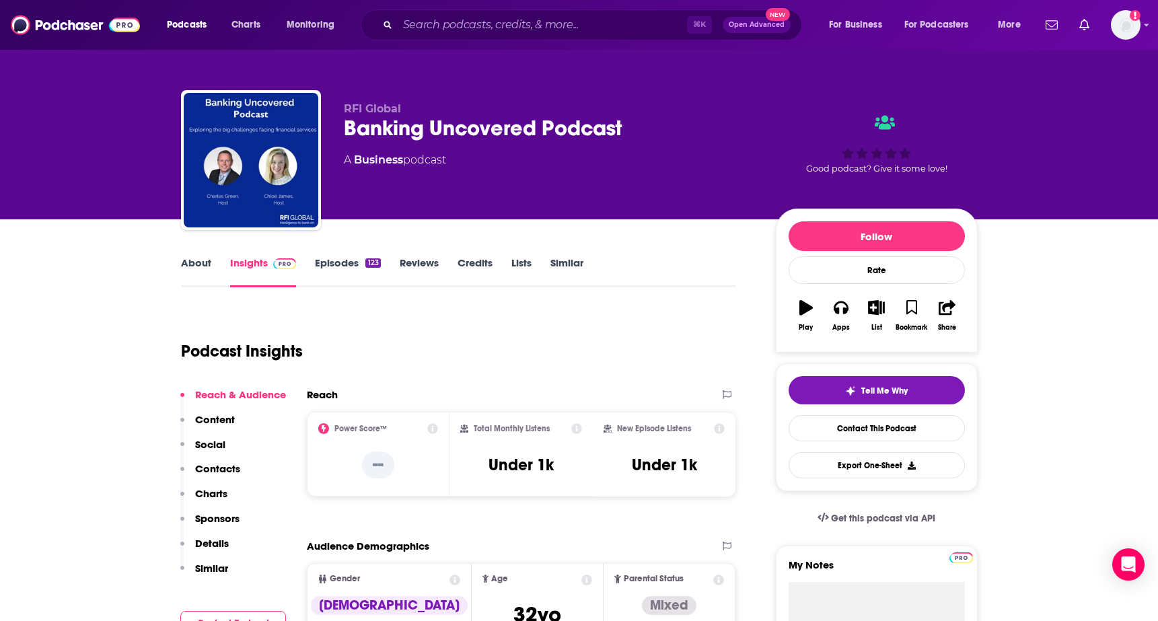
click at [196, 266] on link "About" at bounding box center [196, 271] width 30 height 31
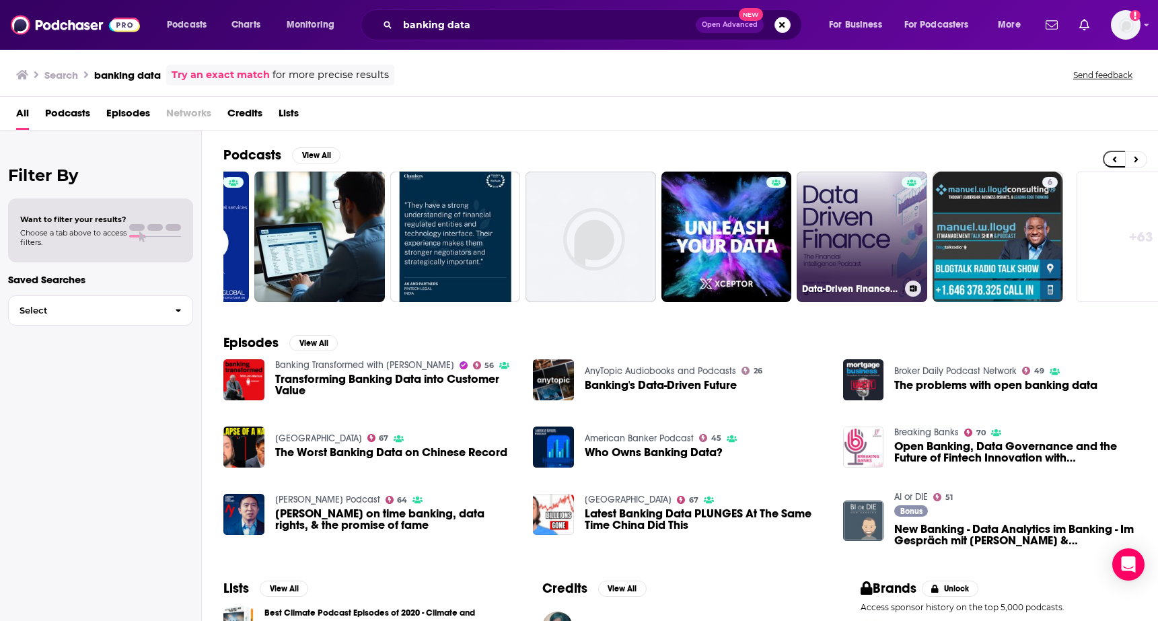
scroll to position [0, 250]
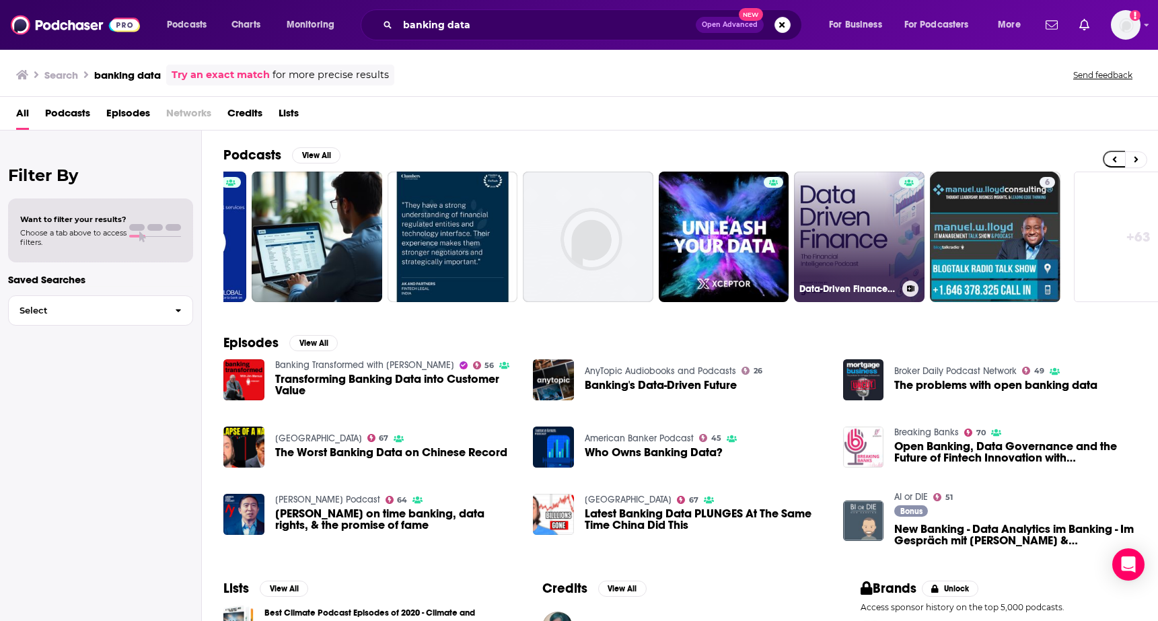
click at [889, 230] on link "Data-Driven Finance: The Financial Intelligence Podcast" at bounding box center [859, 237] width 130 height 130
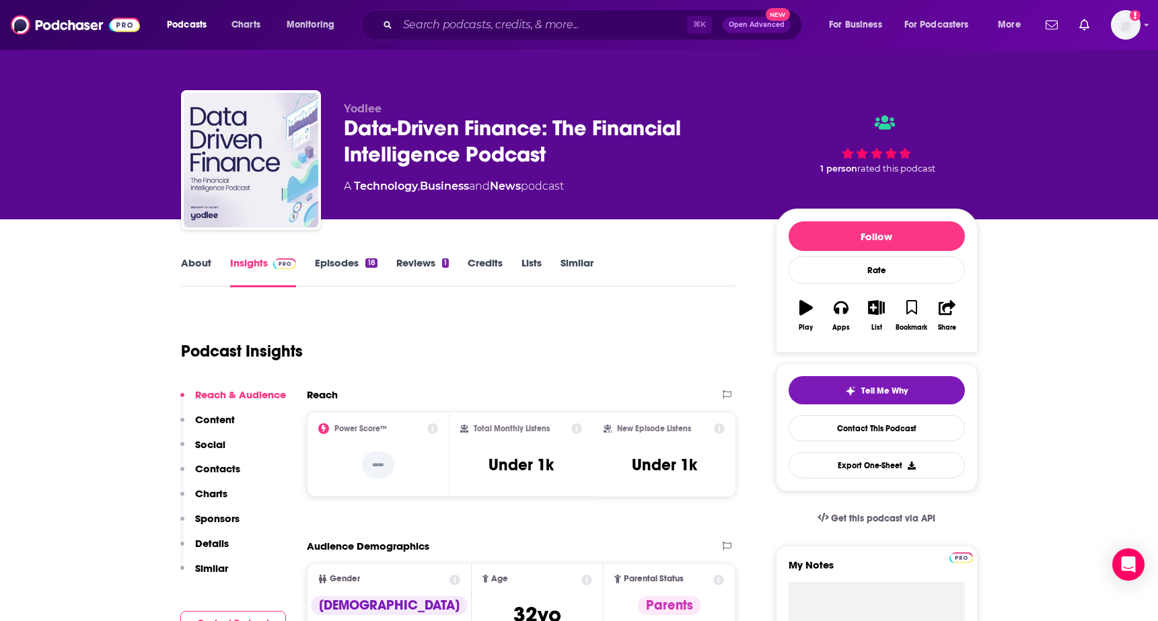
click at [188, 261] on link "About" at bounding box center [196, 271] width 30 height 31
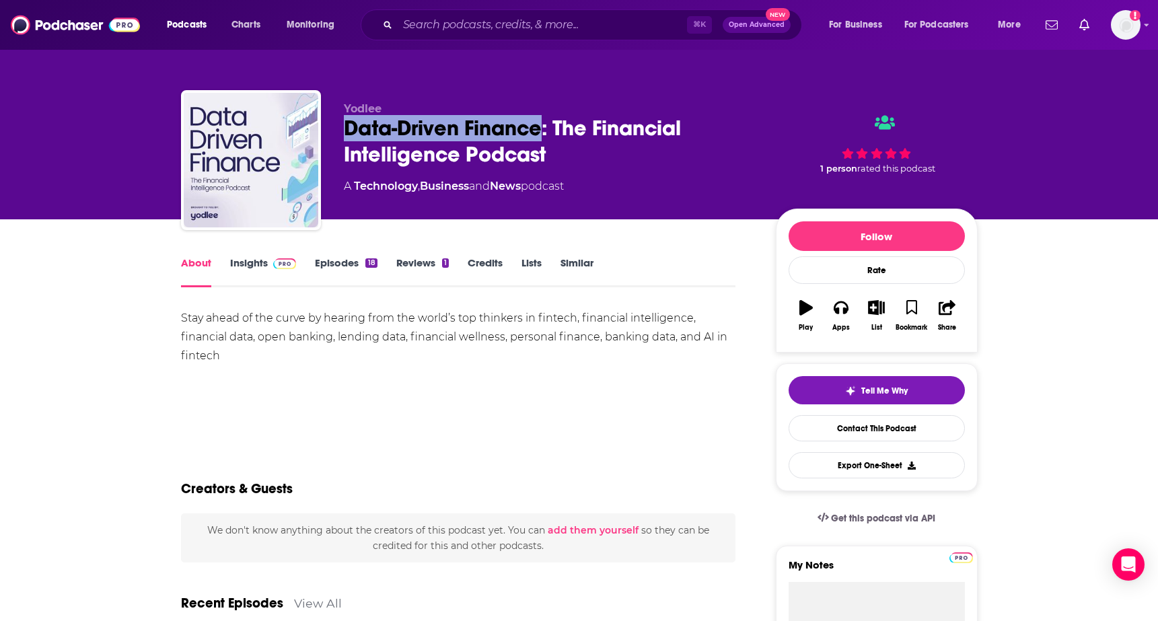
drag, startPoint x: 329, startPoint y: 131, endPoint x: 540, endPoint y: 130, distance: 211.2
click at [540, 130] on div "Yodlee Data-Driven Finance: The Financial Intelligence Podcast A Technology , B…" at bounding box center [579, 162] width 796 height 145
copy h1 "Data-Driven Finance"
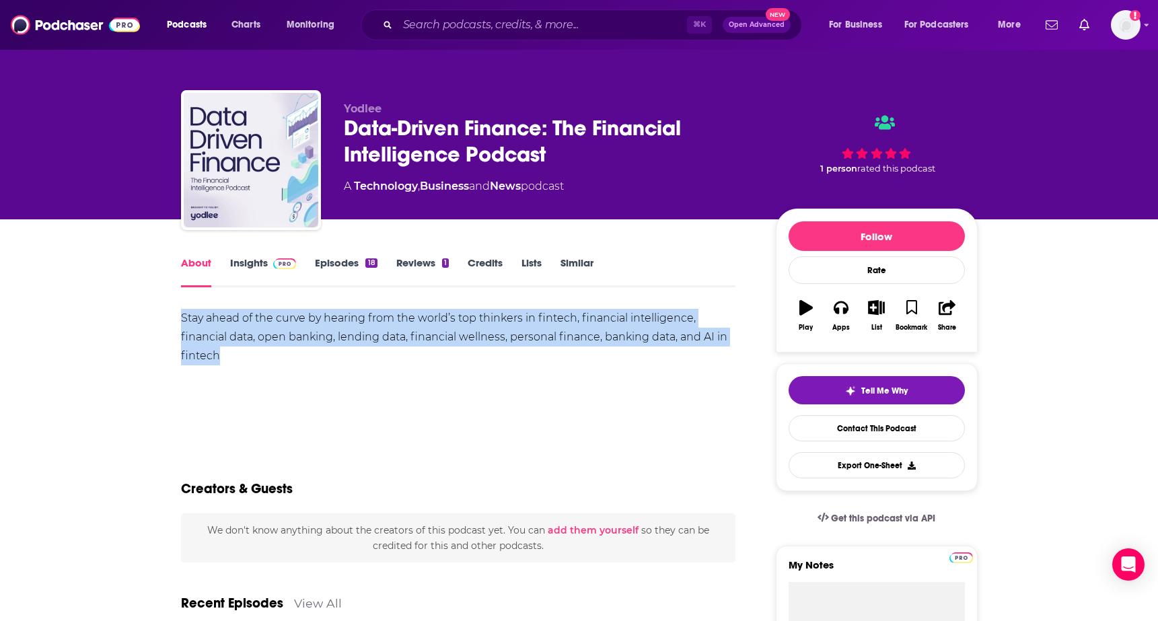
drag, startPoint x: 186, startPoint y: 312, endPoint x: 328, endPoint y: 354, distance: 148.8
copy div "Stay ahead of the curve by hearing from the world’s top thinkers in fintech, fi…"
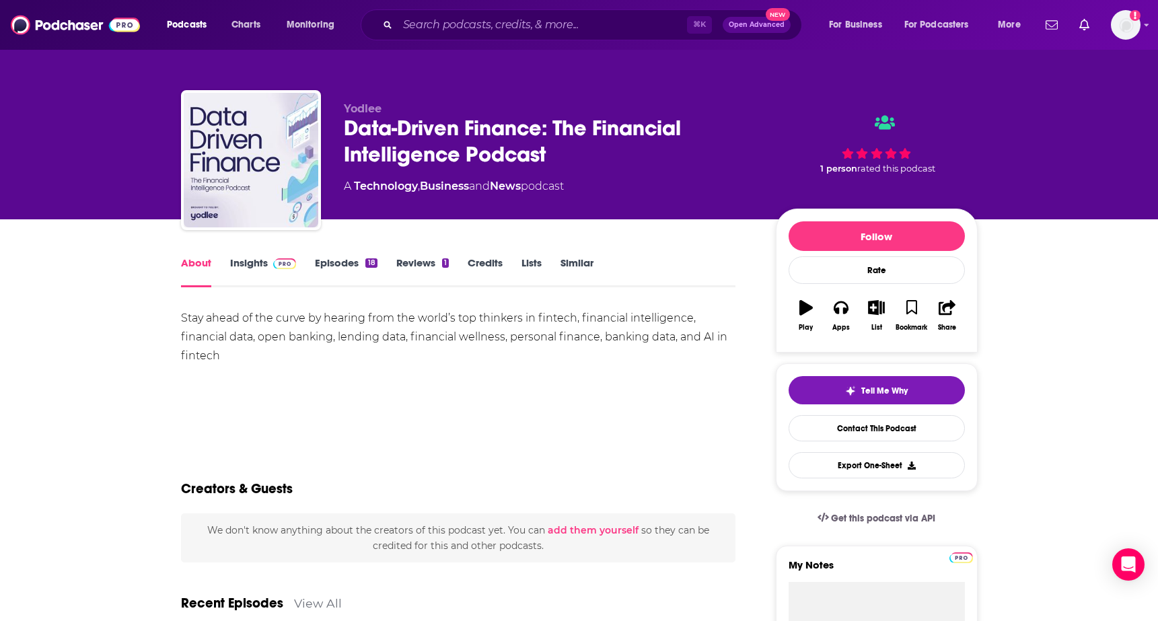
click at [332, 383] on div "Stay ahead of the curve by hearing from the world’s top thinkers in fintech, fi…" at bounding box center [458, 356] width 555 height 94
click at [254, 269] on link "Insights" at bounding box center [263, 271] width 67 height 31
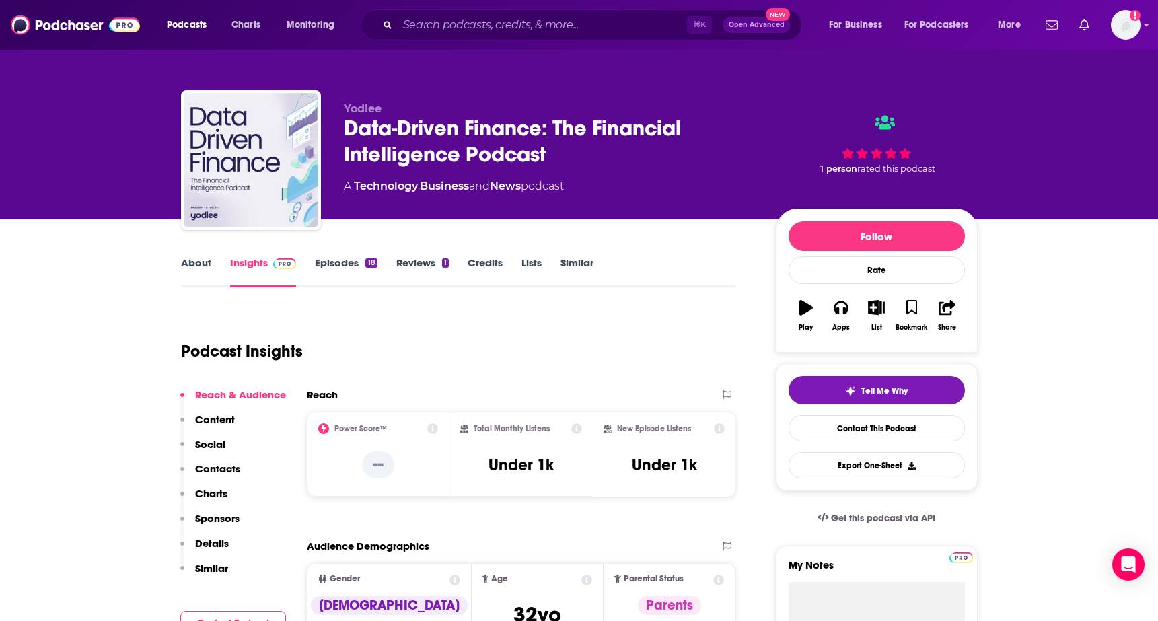
scroll to position [1, 0]
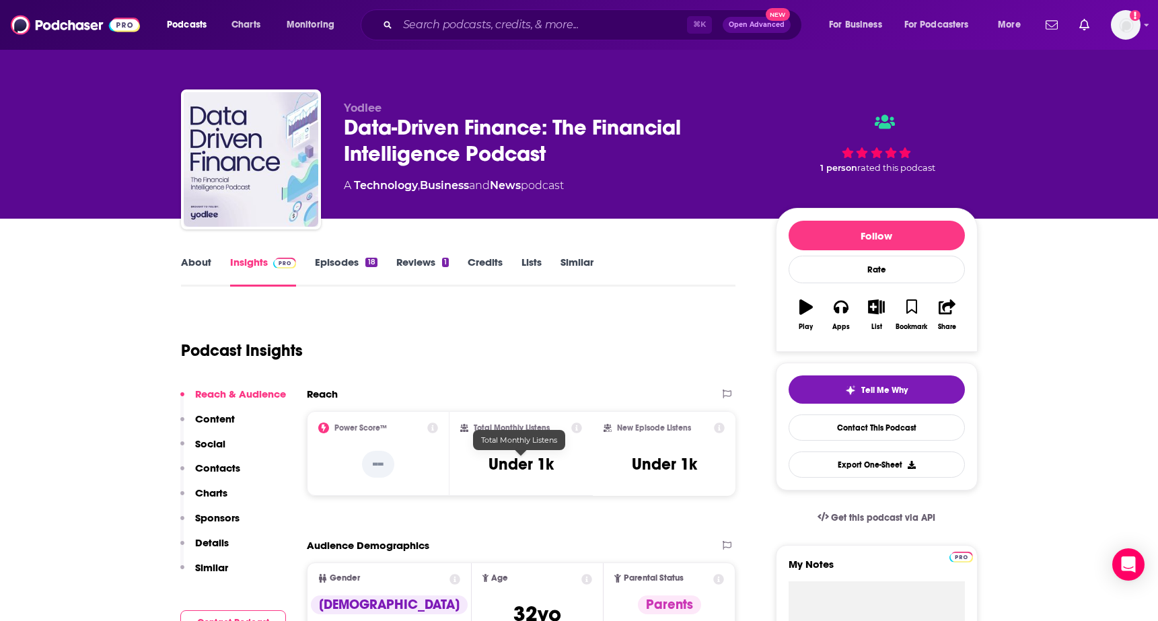
click at [500, 465] on h3 "Under 1k" at bounding box center [520, 464] width 65 height 20
drag, startPoint x: 484, startPoint y: 463, endPoint x: 550, endPoint y: 464, distance: 65.9
click at [550, 464] on div "Total Monthly Listens Under 1k" at bounding box center [521, 453] width 122 height 62
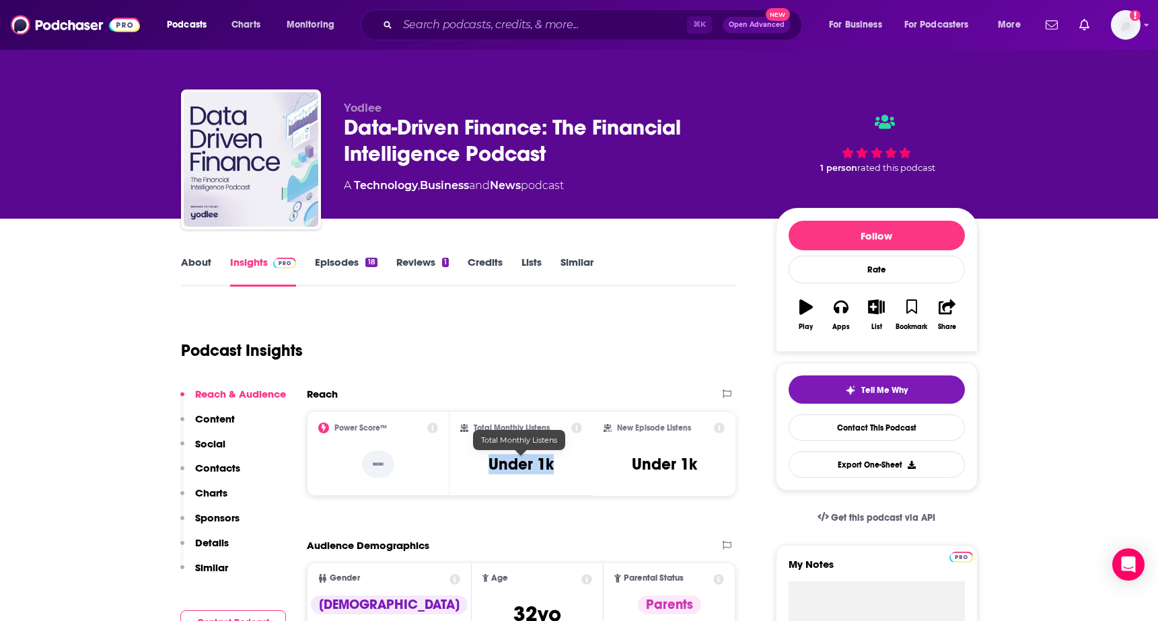
copy h3 "Under 1k"
